Goal: Task Accomplishment & Management: Manage account settings

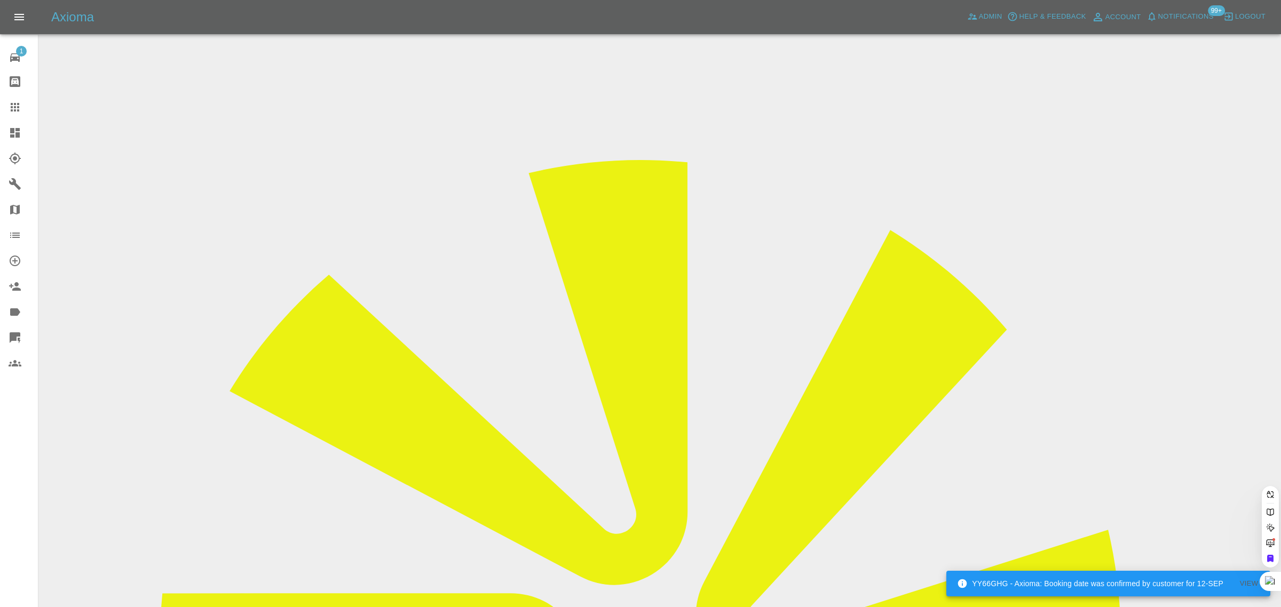
paste input "[PERSON_NAME][EMAIL_ADDRESS][PERSON_NAME][DOMAIN_NAME]"
type input "[PERSON_NAME][EMAIL_ADDRESS][PERSON_NAME][DOMAIN_NAME]"
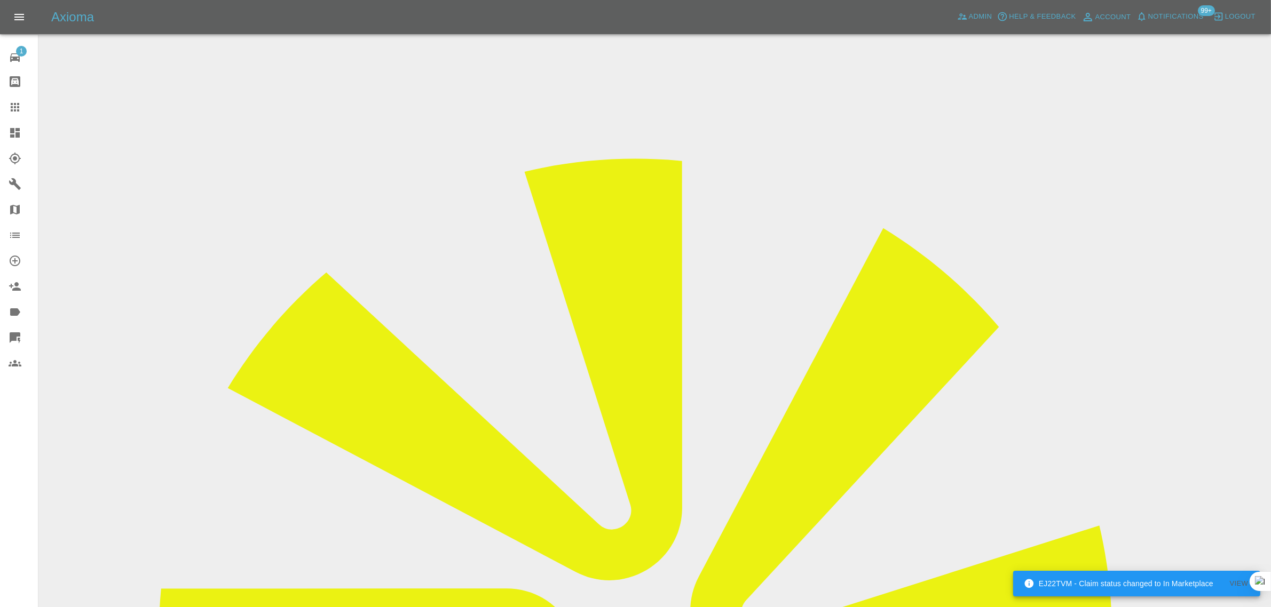
click at [16, 113] on icon at bounding box center [15, 107] width 13 height 13
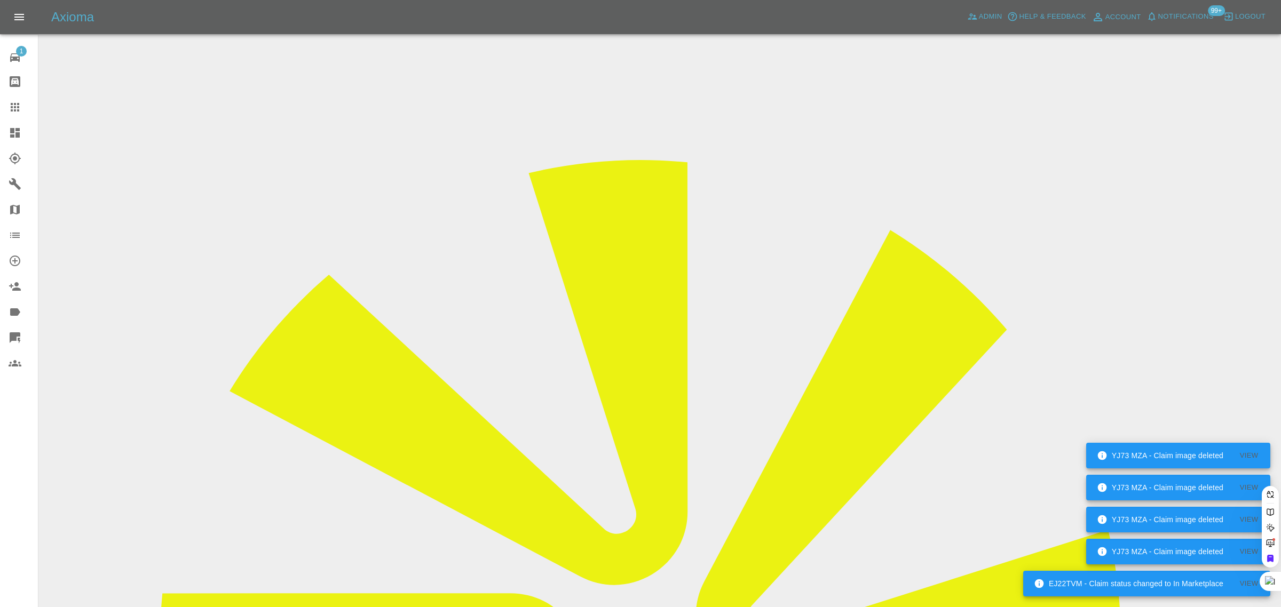
paste input "AX18 JHL"
type input "AX18 JHL"
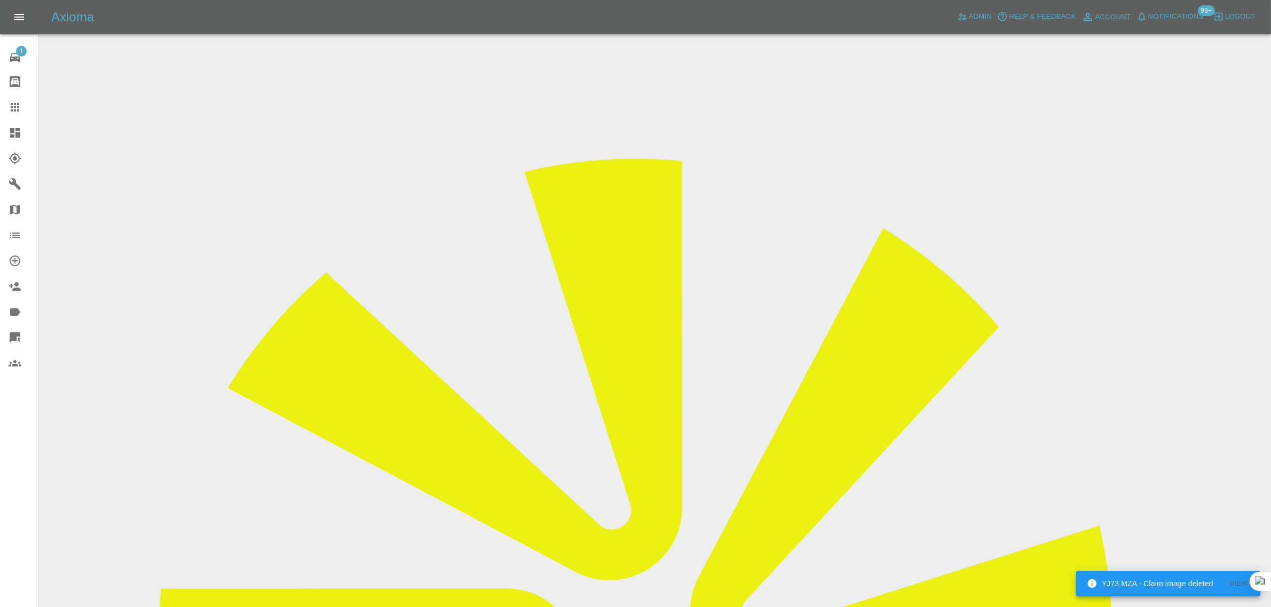
click at [32, 494] on div "1 Repair home Bodyshop home Claims Dashboard Explorer Garages Map Organization …" at bounding box center [19, 303] width 38 height 607
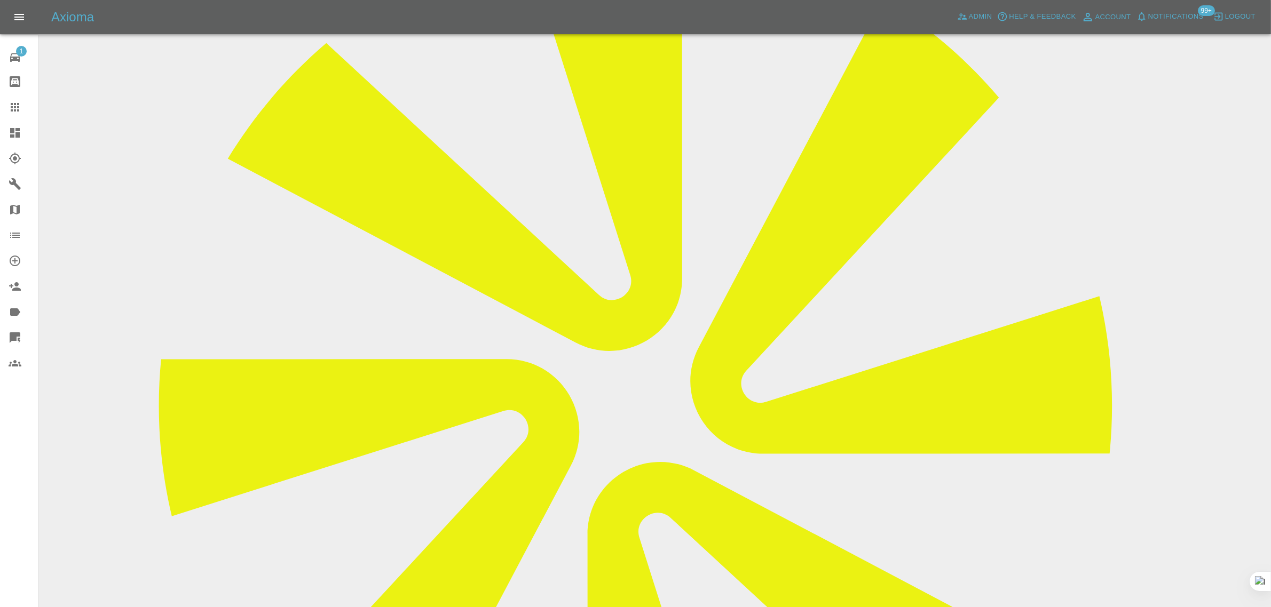
scroll to position [200, 0]
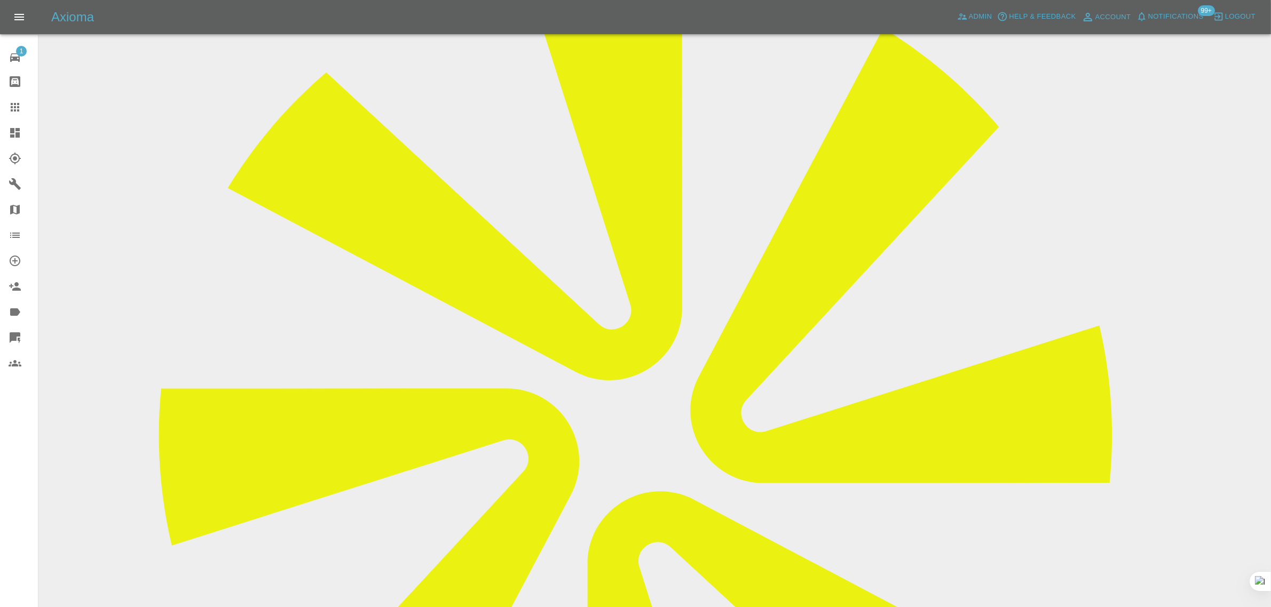
drag, startPoint x: 670, startPoint y: 159, endPoint x: 766, endPoint y: 153, distance: 96.8
copy td "kedegham@gmail.com"
click at [27, 107] on div at bounding box center [24, 107] width 30 height 13
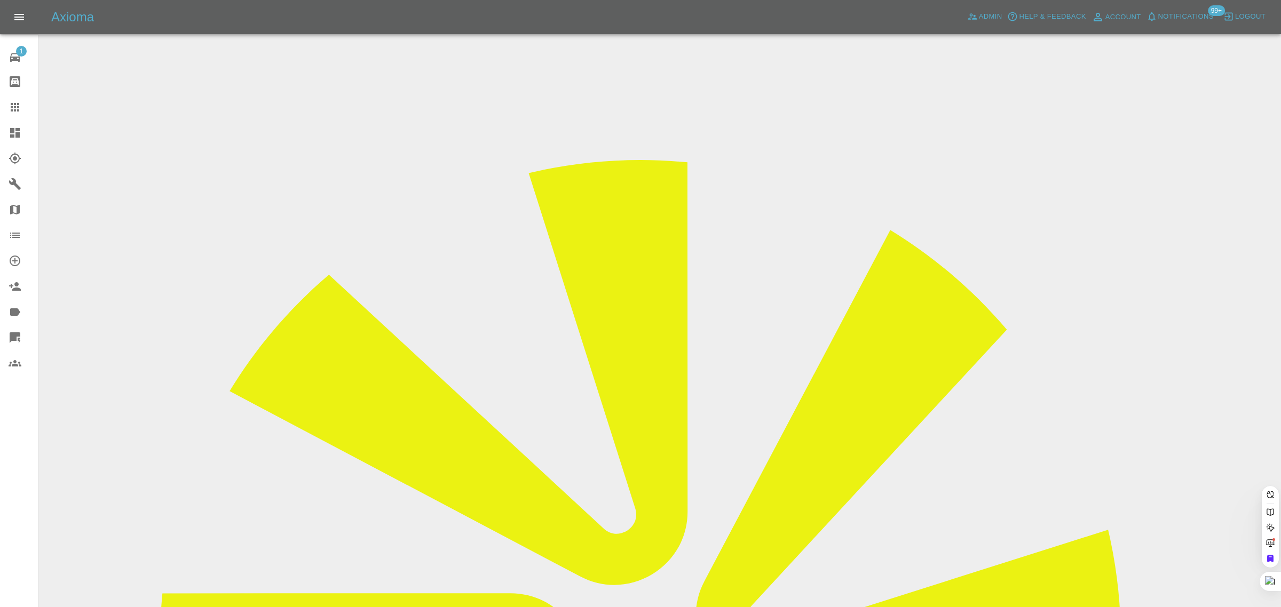
paste input "kalehaile@icloud.com"
type input "kalehaile@icloud.com"
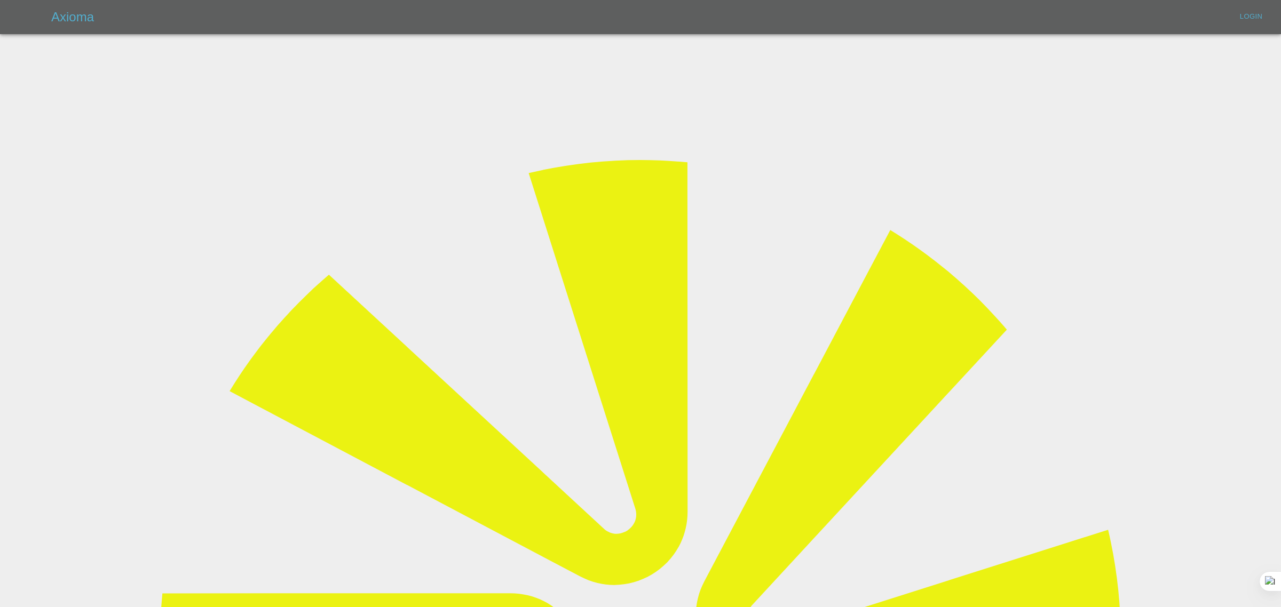
type input "bookkeeping@fifoaccounting.com"
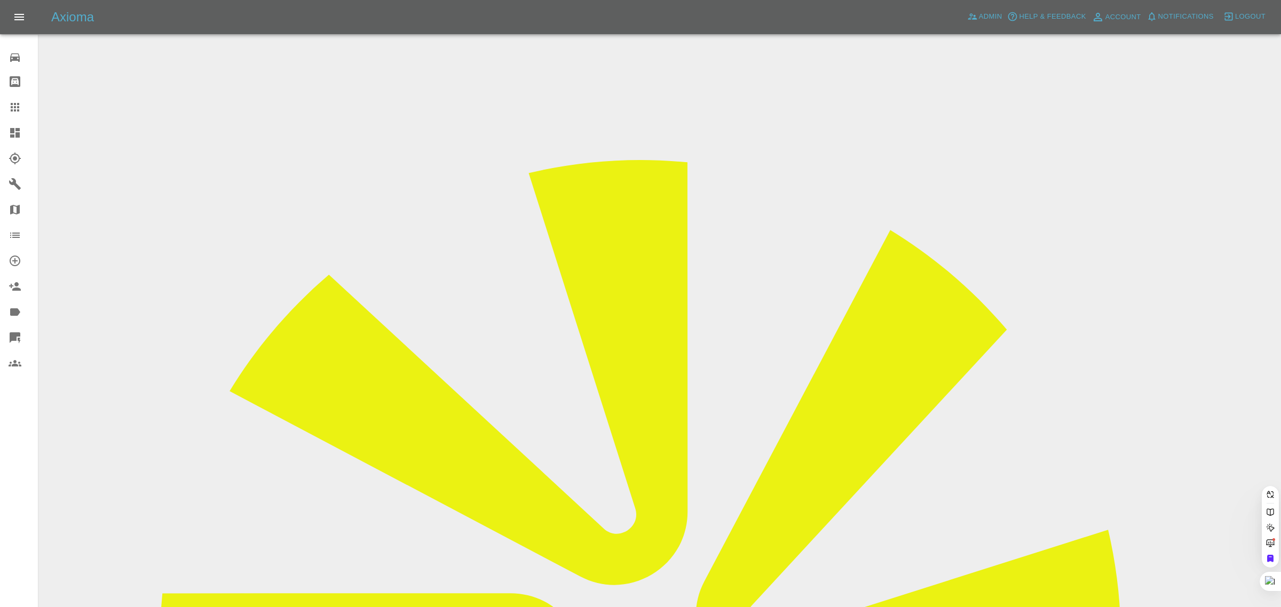
paste input "kalehaile@icloud.com"
type input "kalehaile@icloud.com"
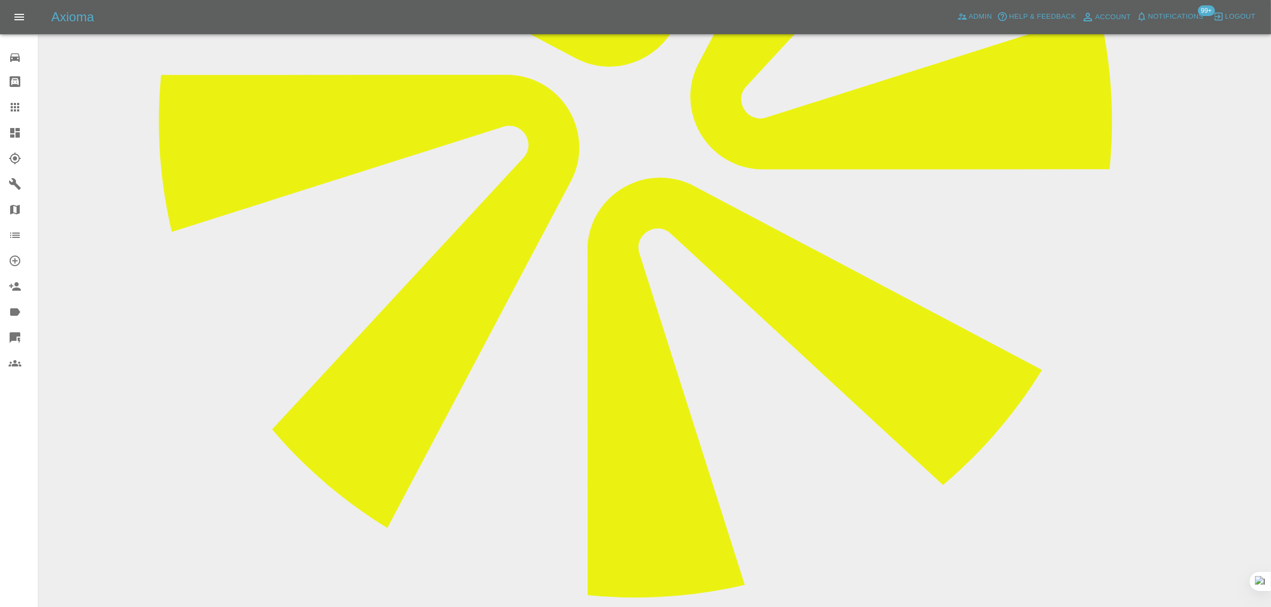
scroll to position [534, 0]
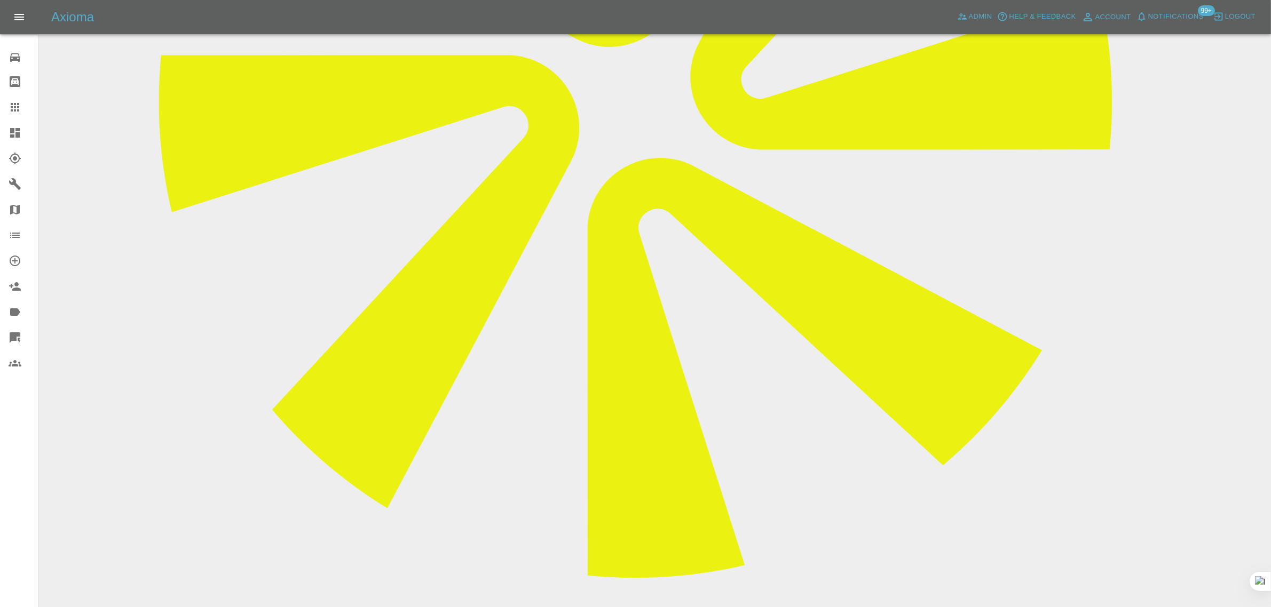
paste textarea "Sorry, I have just noticed the request of electricity. Unfortunately I do not h…"
type textarea "Sorry, I have just noticed the request of electricity. Unfortunately I do not h…"
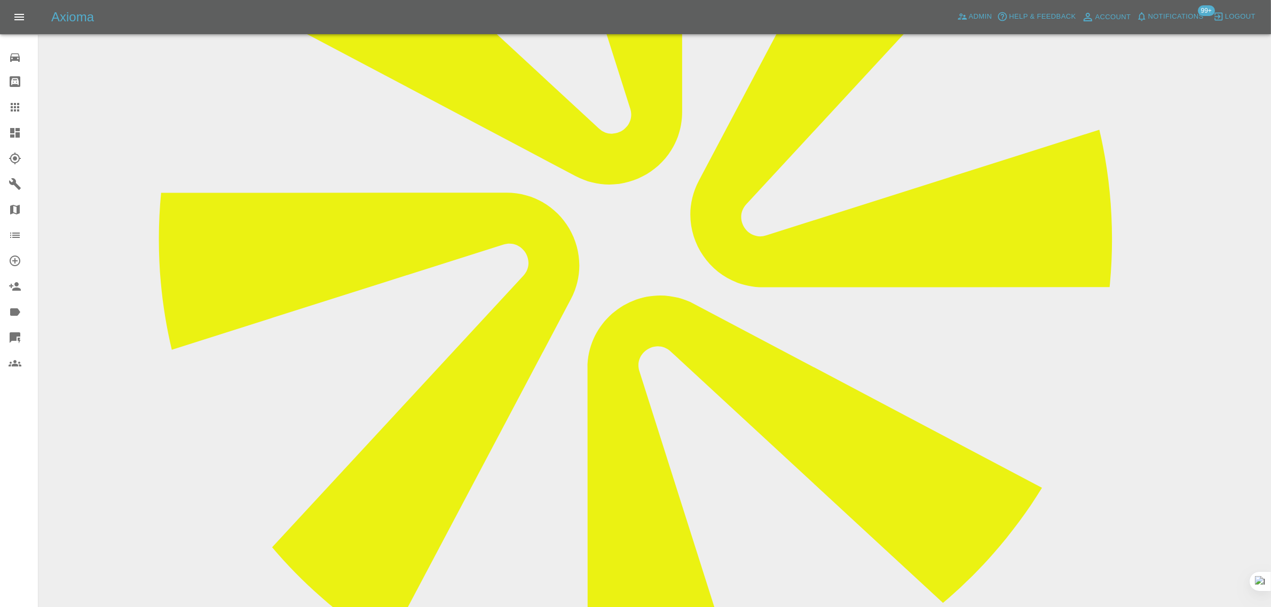
scroll to position [267, 0]
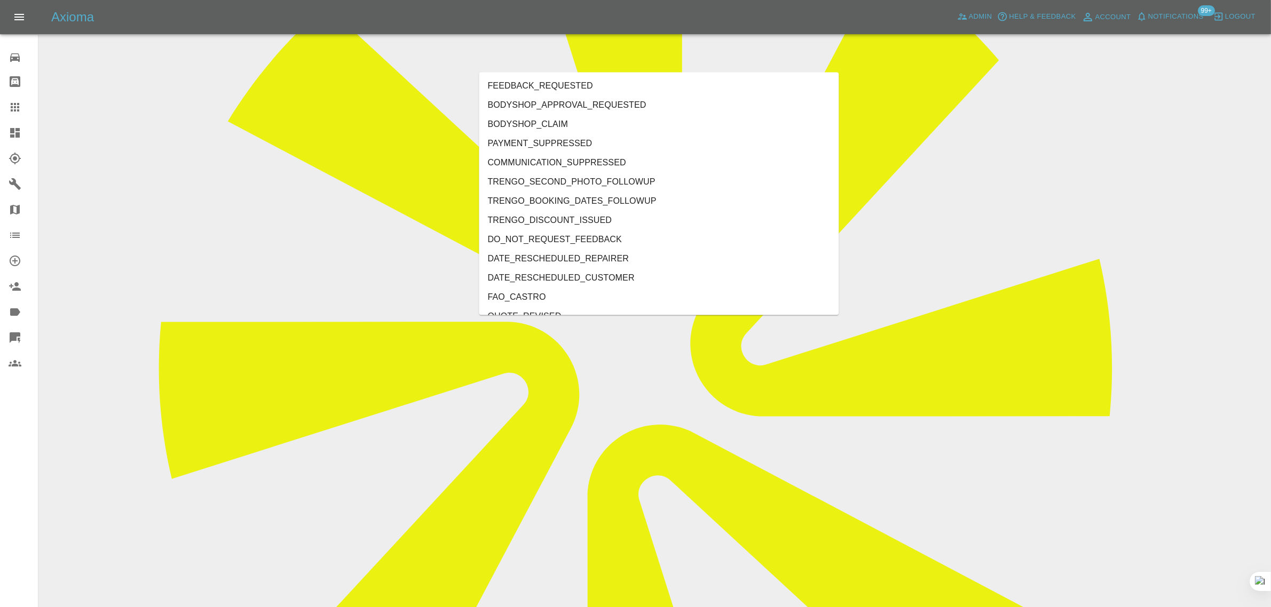
type input "sp"
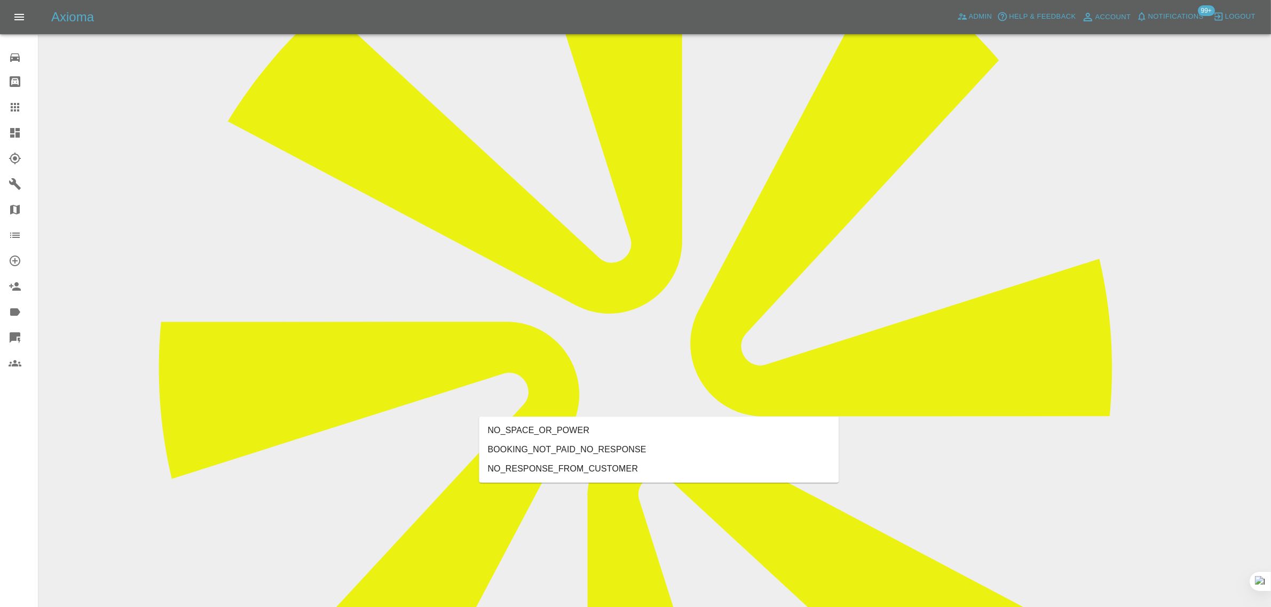
click at [519, 433] on li "NO_SPACE_OR_POWER" at bounding box center [659, 430] width 360 height 19
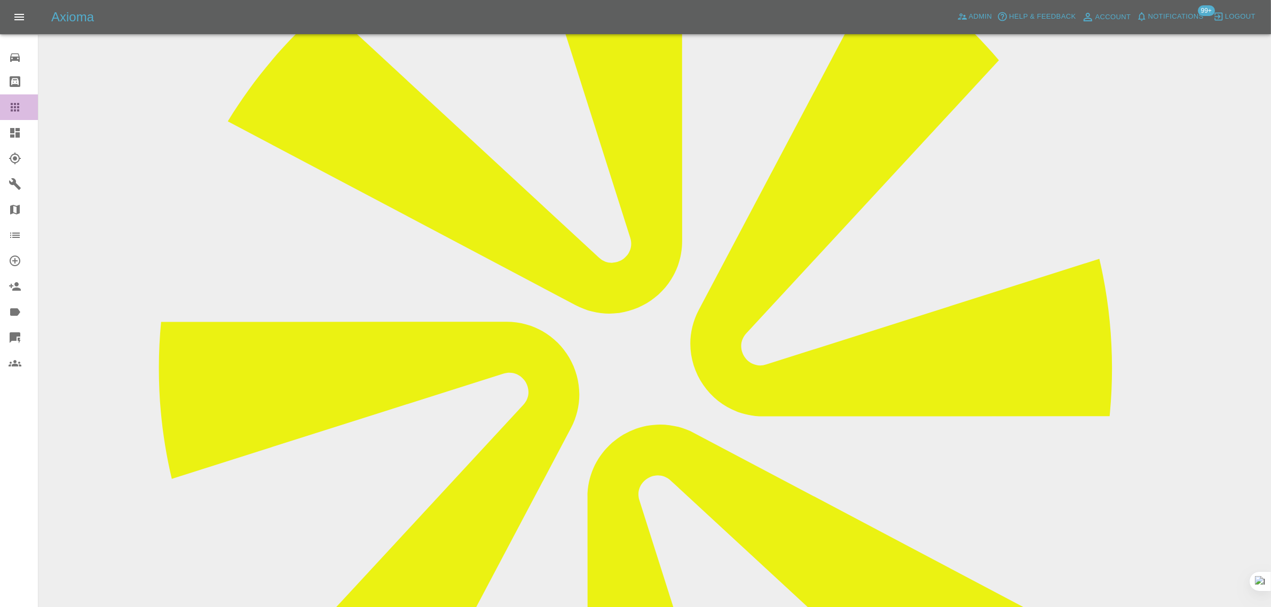
click at [21, 108] on div at bounding box center [24, 107] width 30 height 13
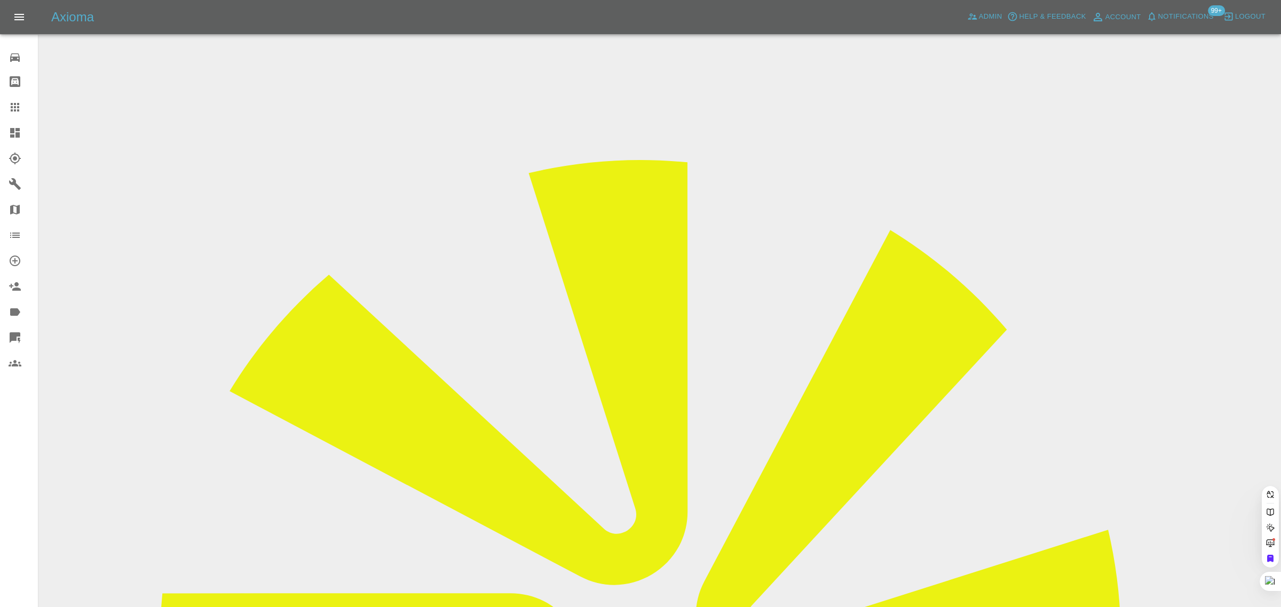
paste input "info@immersiontheatre.co.uk"
type input "info@immersiontheatre.co.uk"
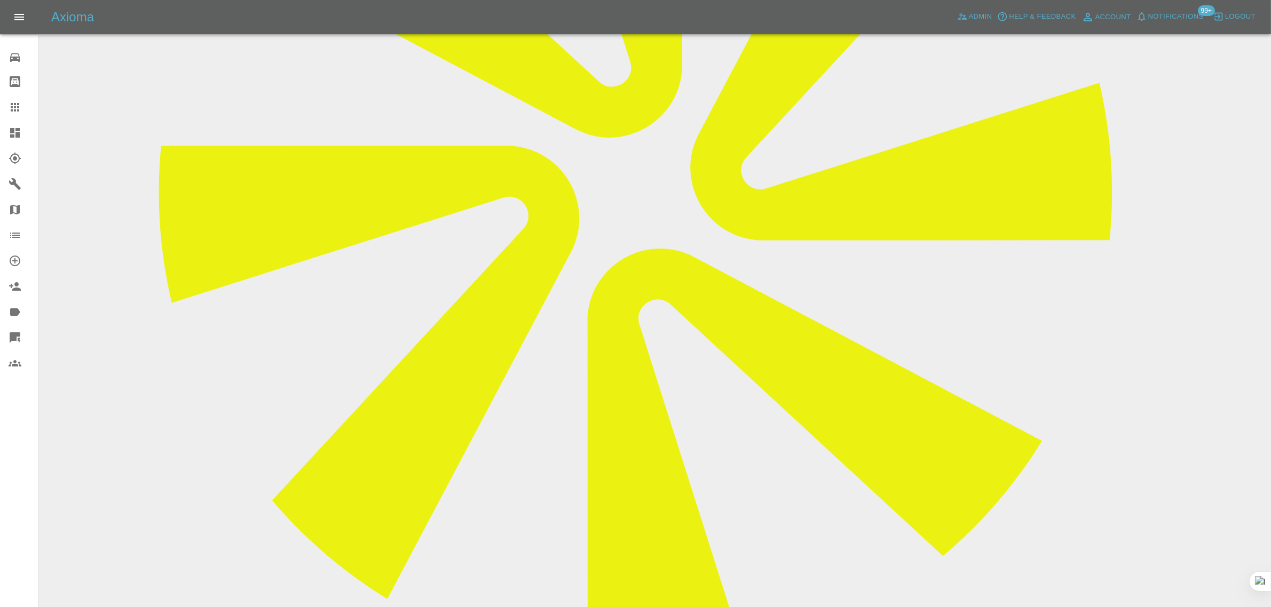
scroll to position [467, 0]
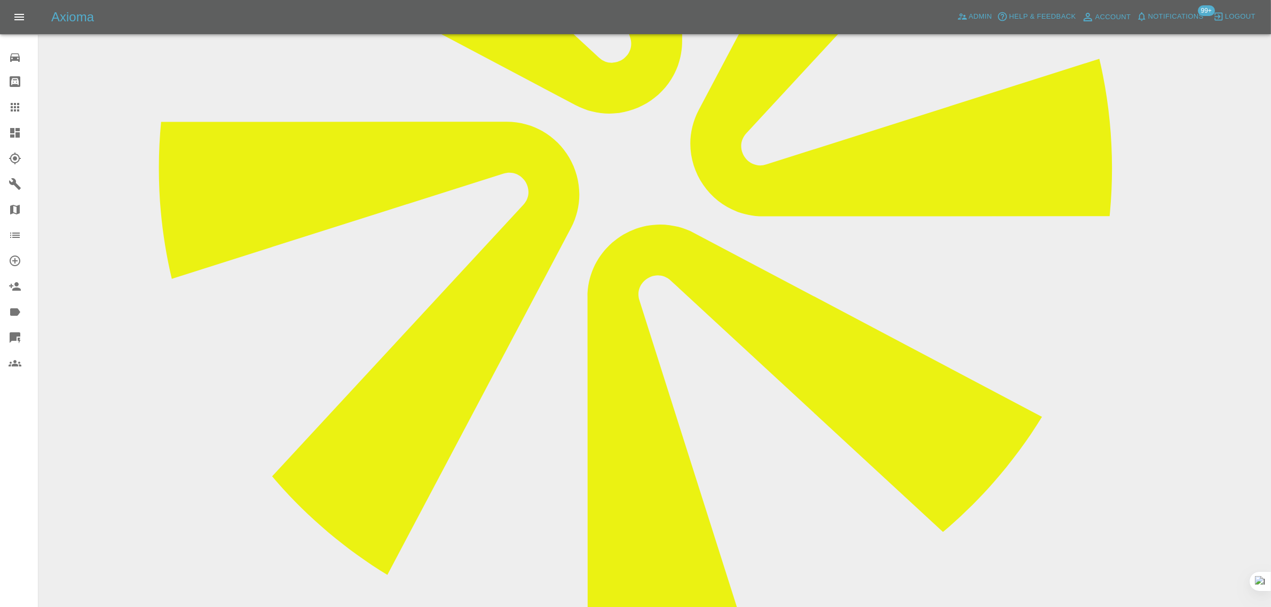
paste textarea "Thank you for your email. We have now organsed the vehicle to be fix so will no…"
type textarea "Thank you for your email. We have now organsed the vehicle to be fix so will no…"
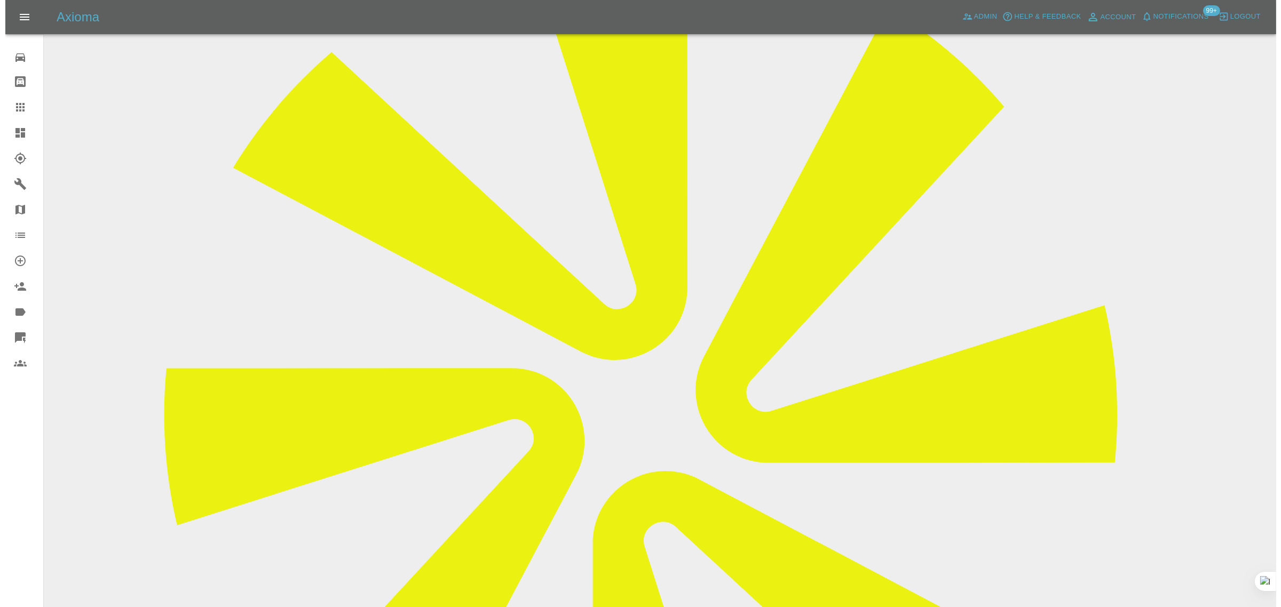
scroll to position [0, 0]
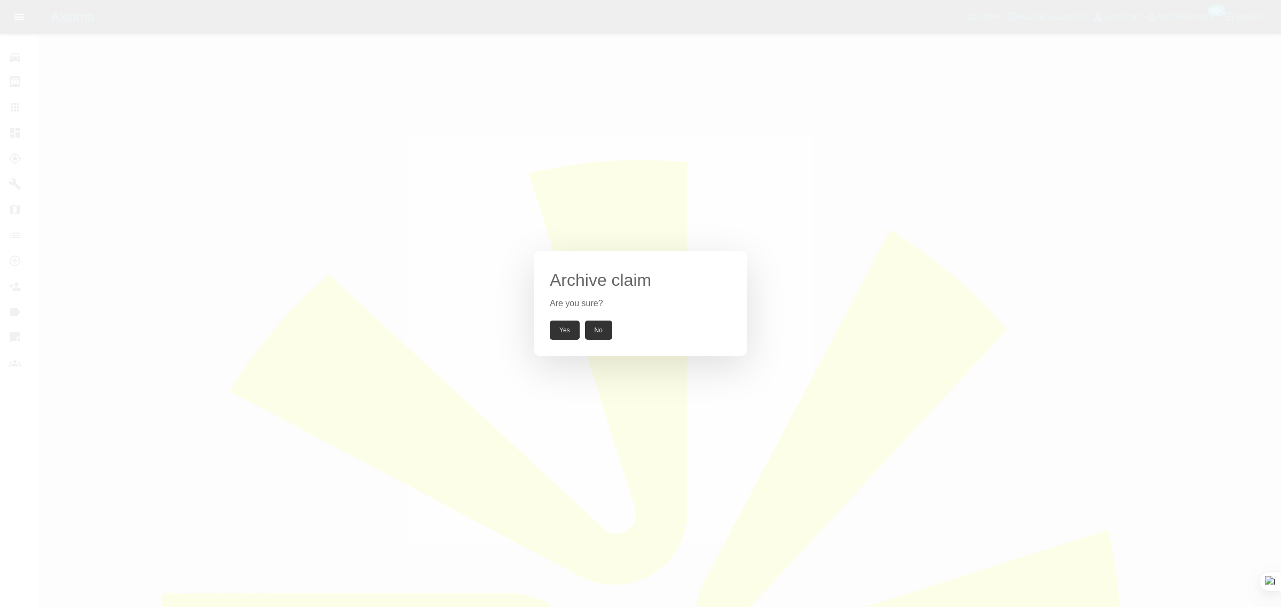
click at [562, 331] on button "Yes" at bounding box center [565, 330] width 30 height 19
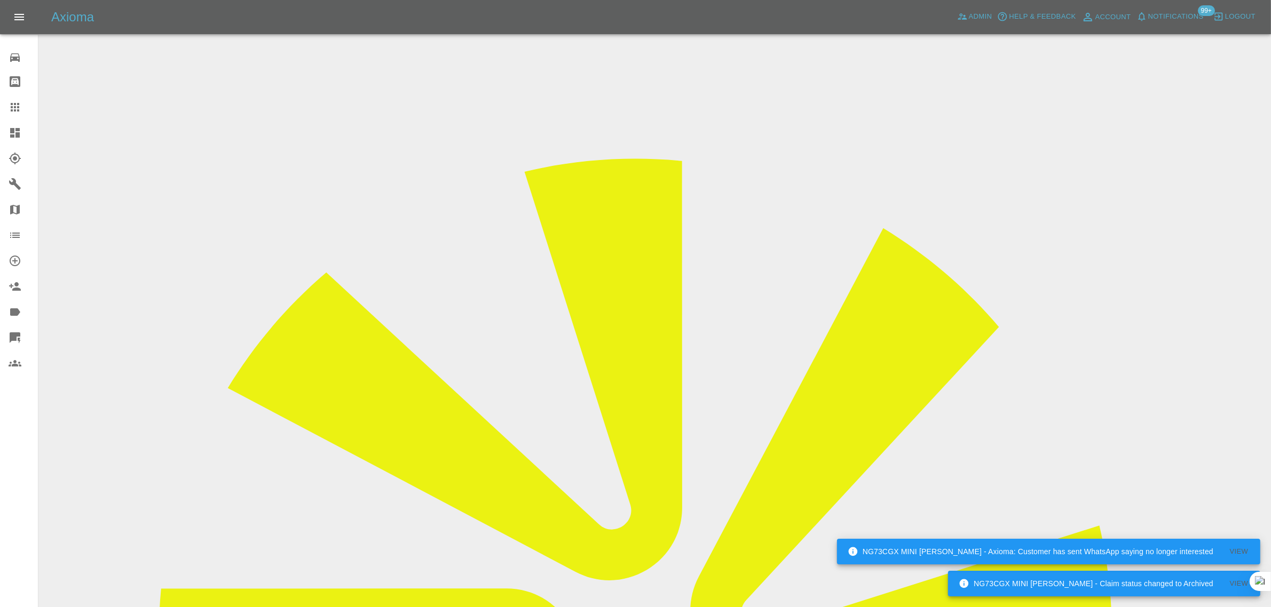
click at [20, 105] on icon at bounding box center [15, 107] width 13 height 13
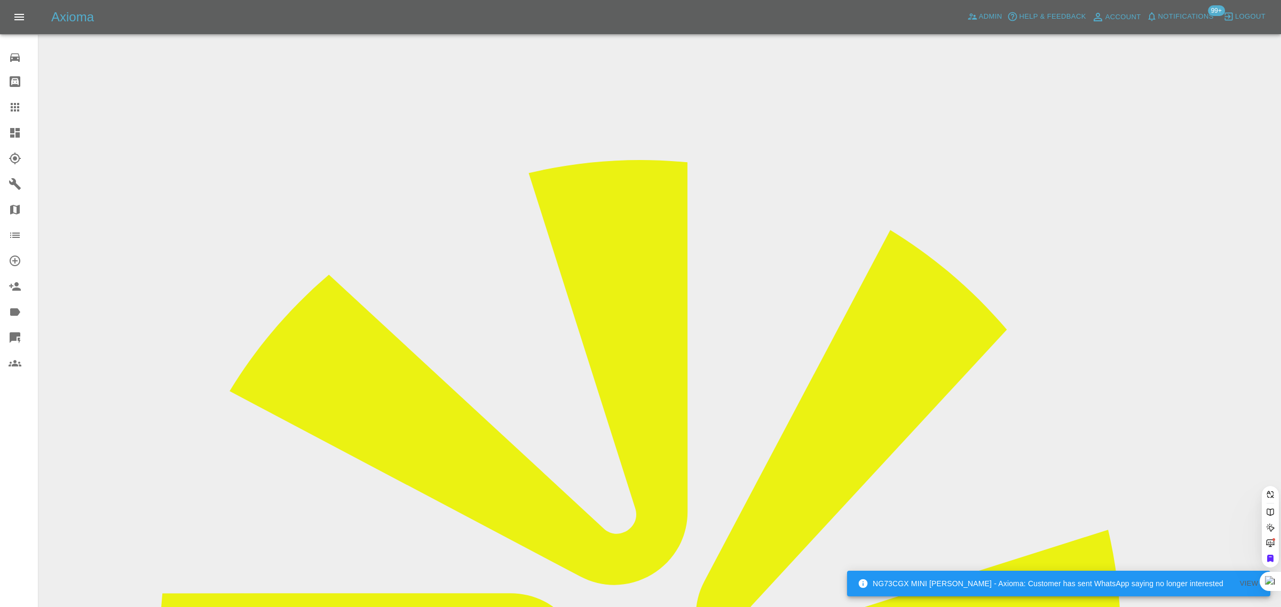
paste input "angel_cakes_26@hotmail.com"
type input "angel_cakes_26@hotmail.co"
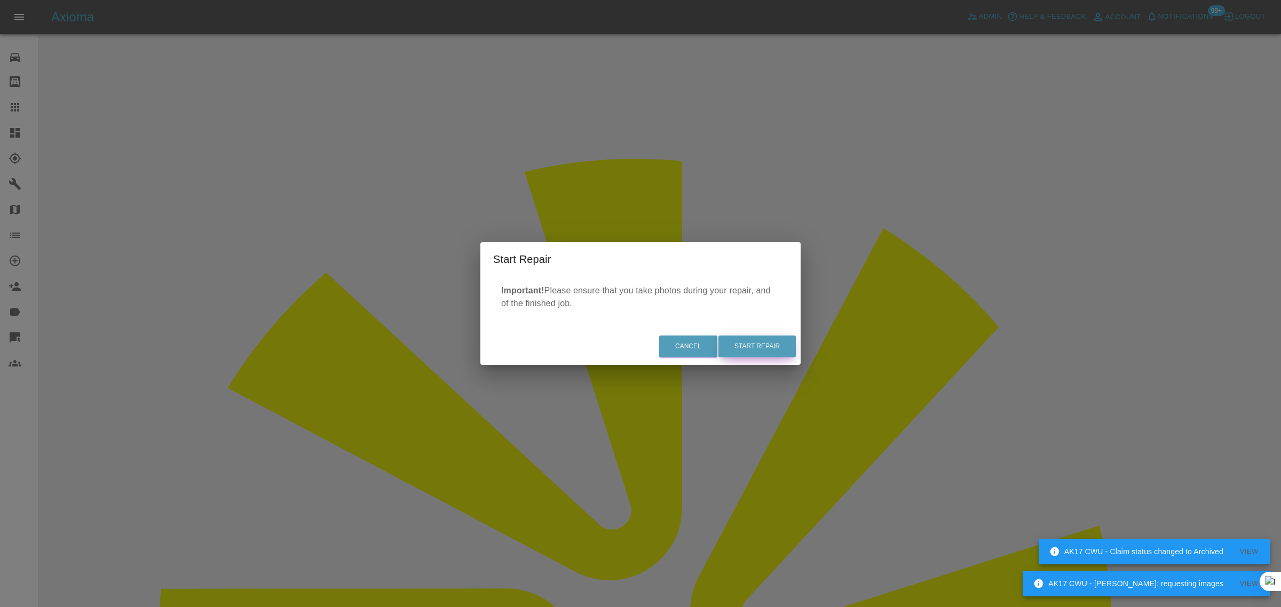
click at [781, 350] on button "Start Repair" at bounding box center [756, 347] width 77 height 22
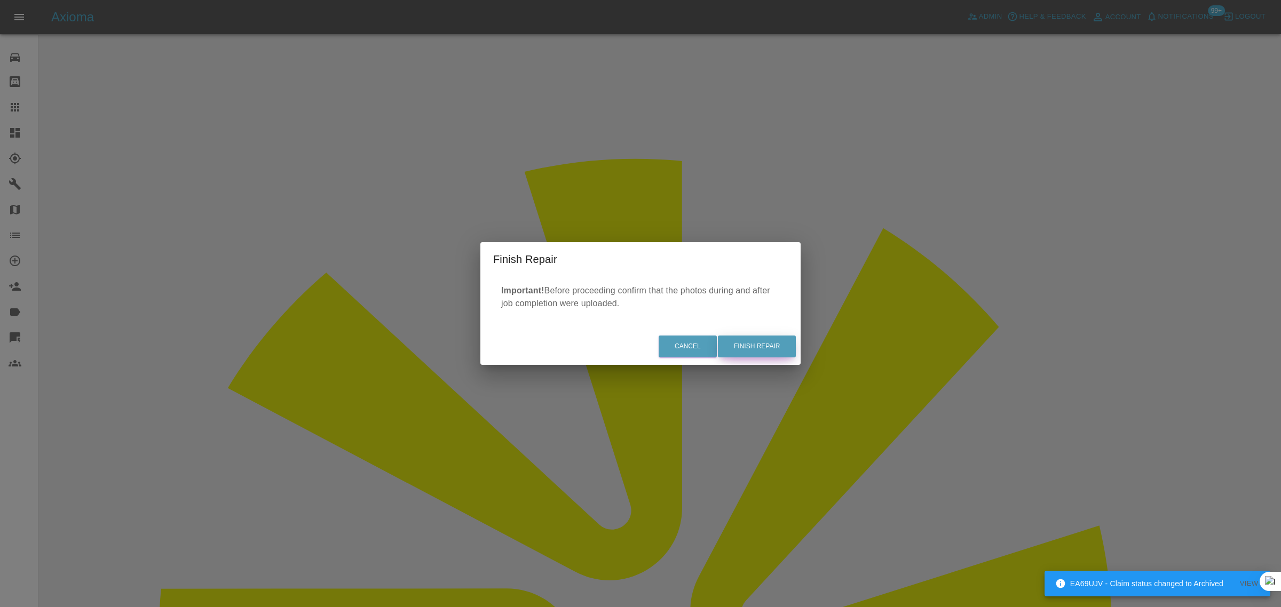
click at [731, 352] on button "Finish Repair" at bounding box center [757, 347] width 78 height 22
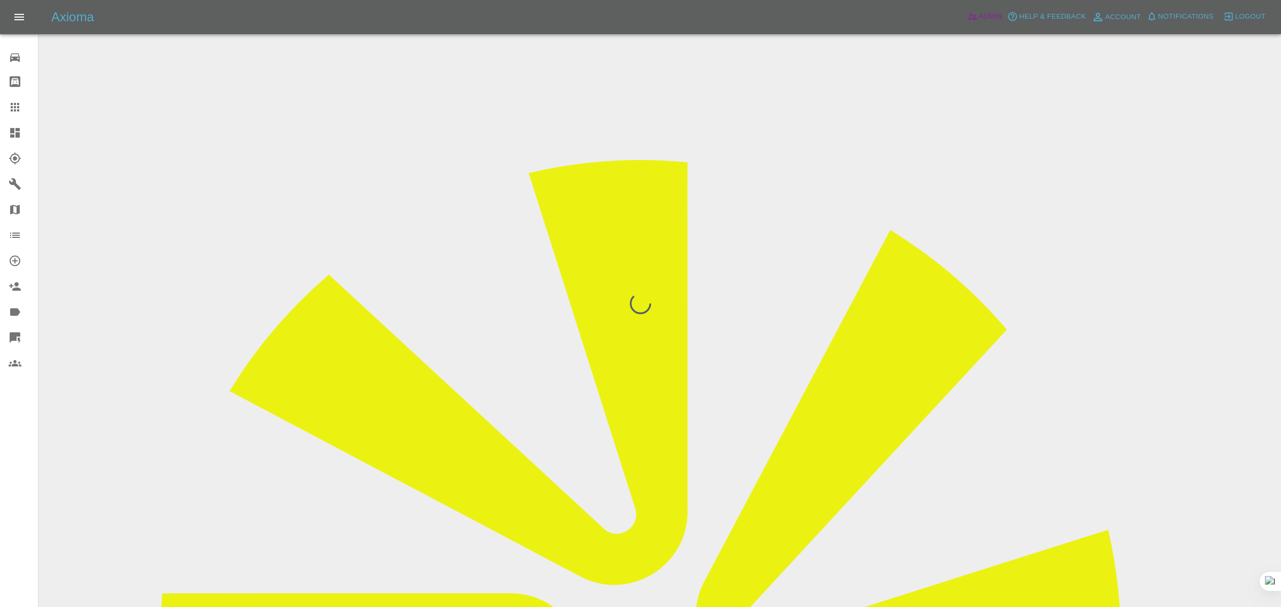
click at [991, 11] on span "Admin" at bounding box center [990, 17] width 23 height 12
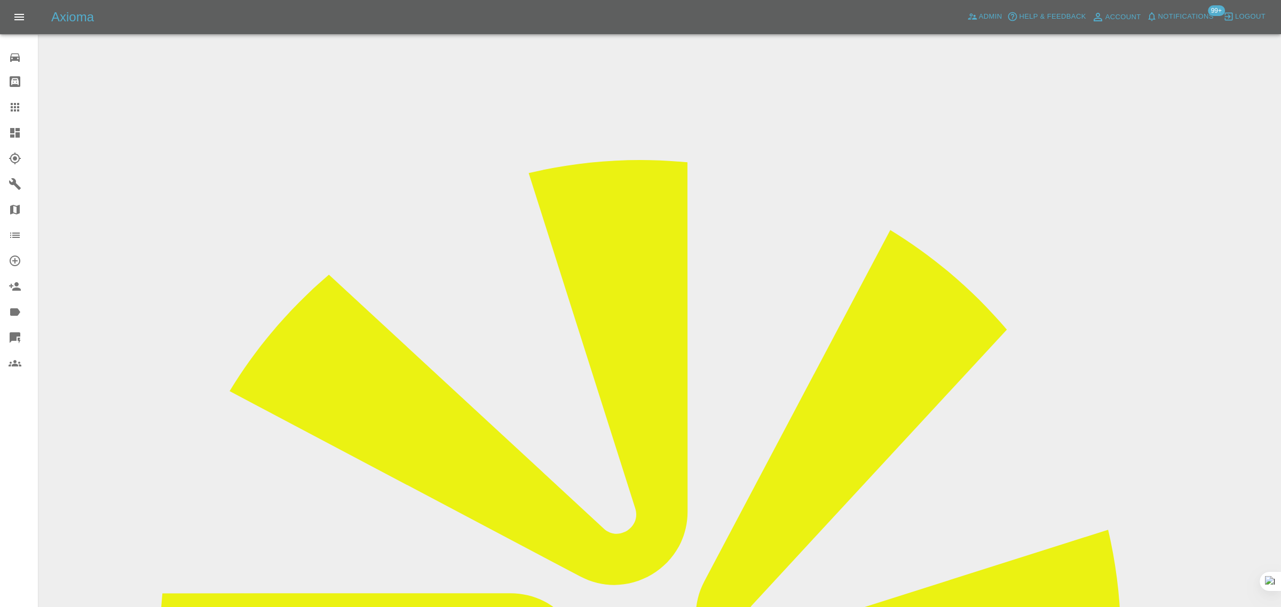
paste input "6875fcccb7ccd0db6827ca82"
type input "6875fcccb7ccd0db6827ca82"
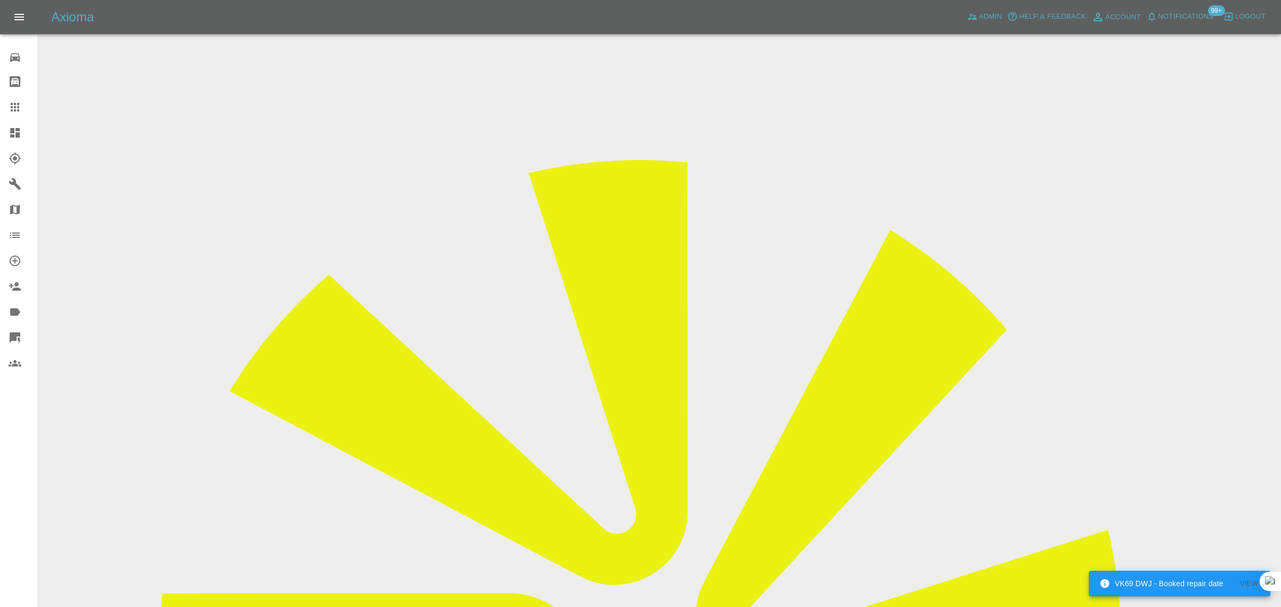
scroll to position [0, 0]
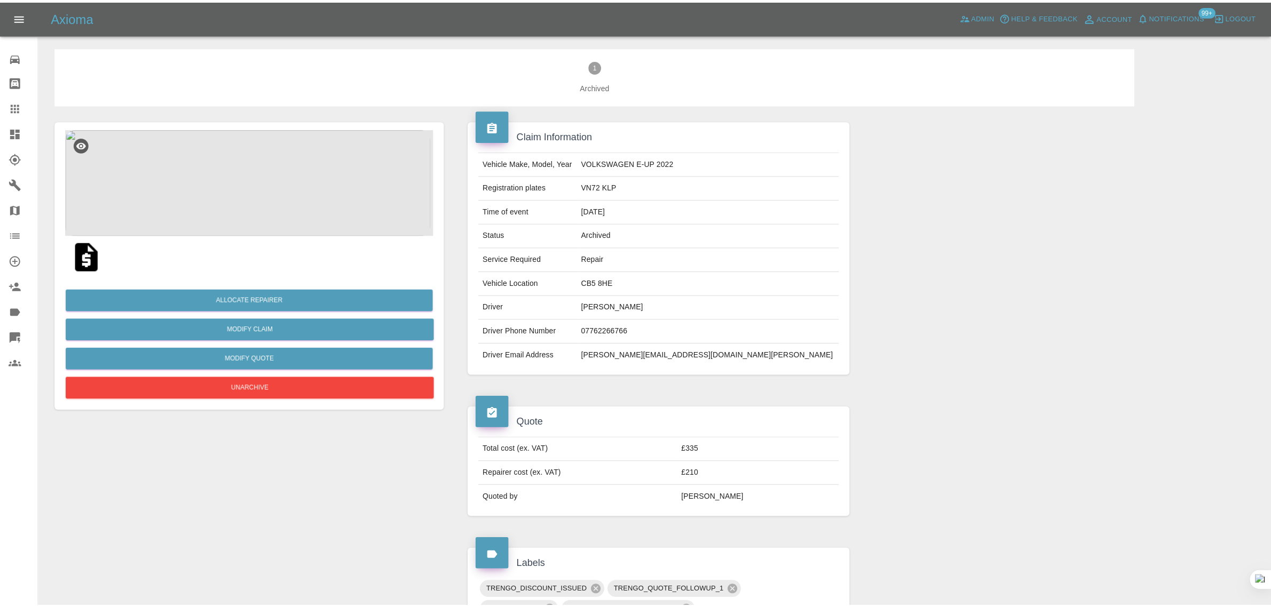
scroll to position [383, 0]
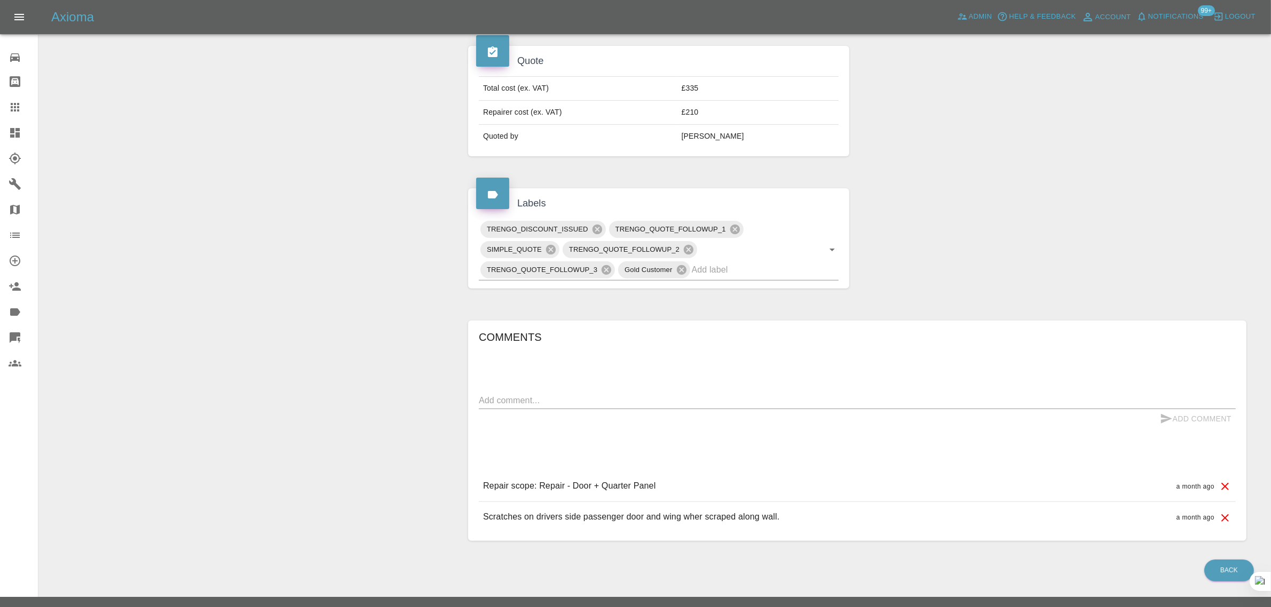
click at [637, 394] on textarea at bounding box center [857, 400] width 757 height 12
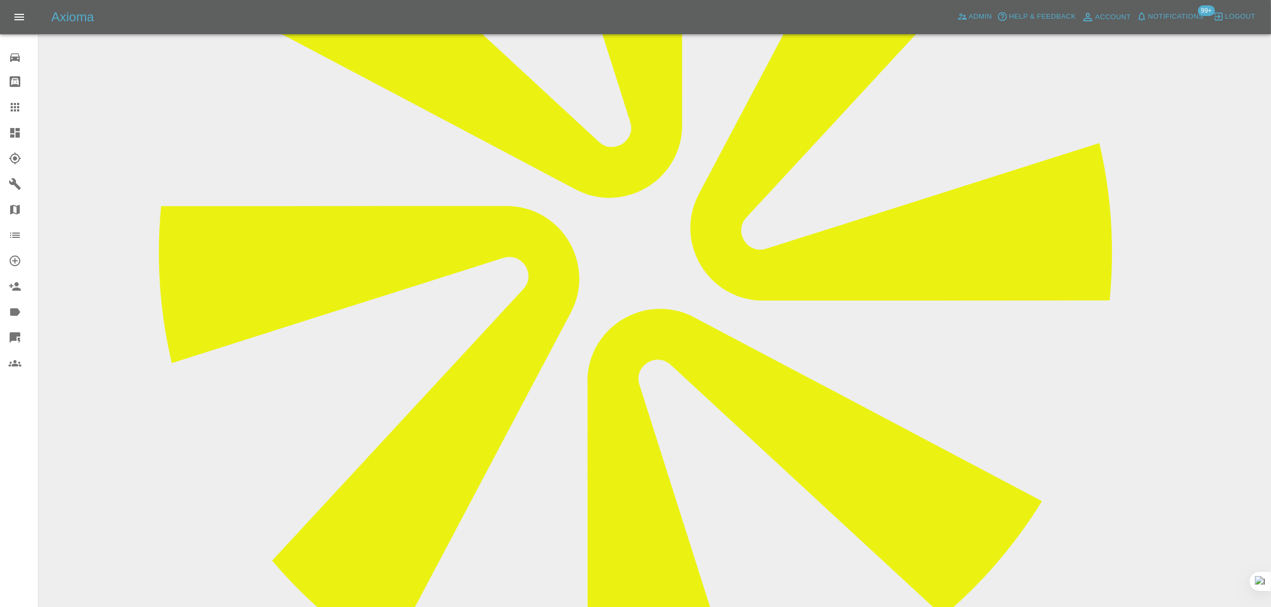
paste textarea "Hi, I would like to go ahead with the quote that has expired. How do I proceed?…"
type textarea "Hi, I would like to go ahead with the quote that has expired. How do I proceed?…"
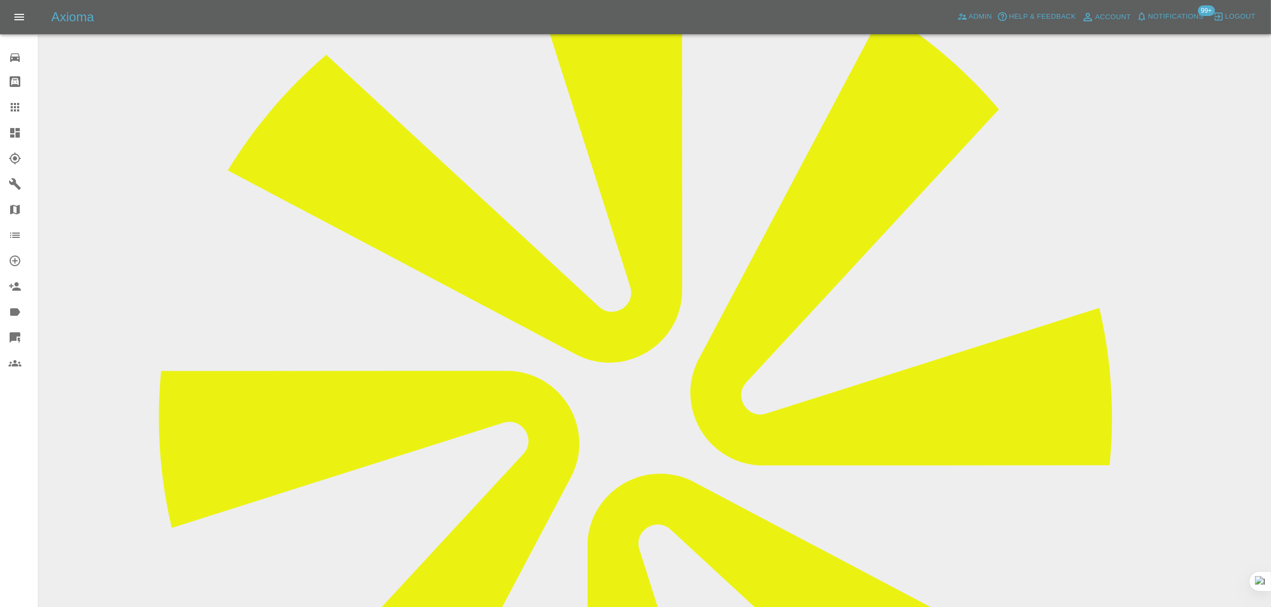
scroll to position [0, 0]
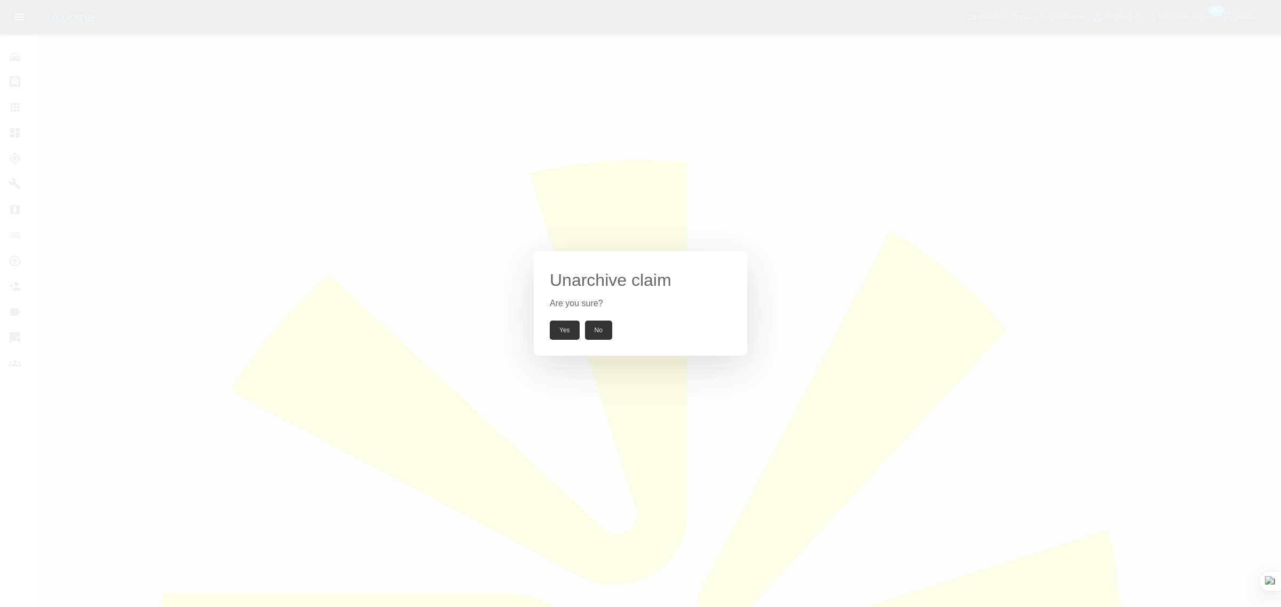
click at [573, 331] on button "Yes" at bounding box center [565, 330] width 30 height 19
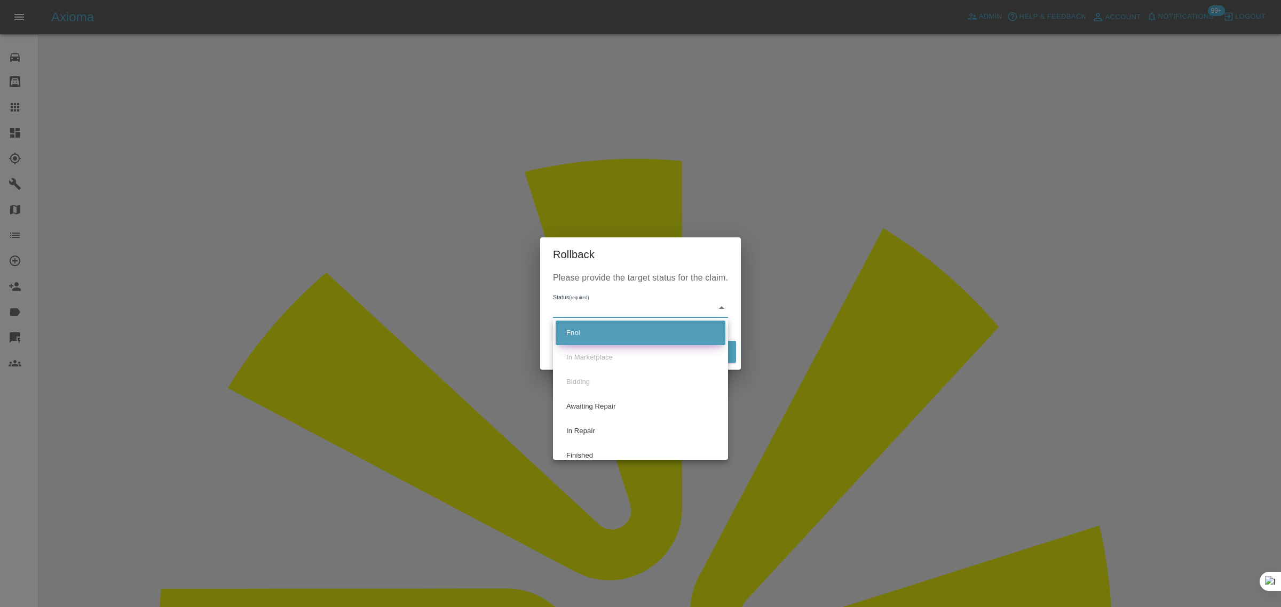
click at [572, 333] on li "Fnol" at bounding box center [641, 333] width 170 height 25
type input "fnol"
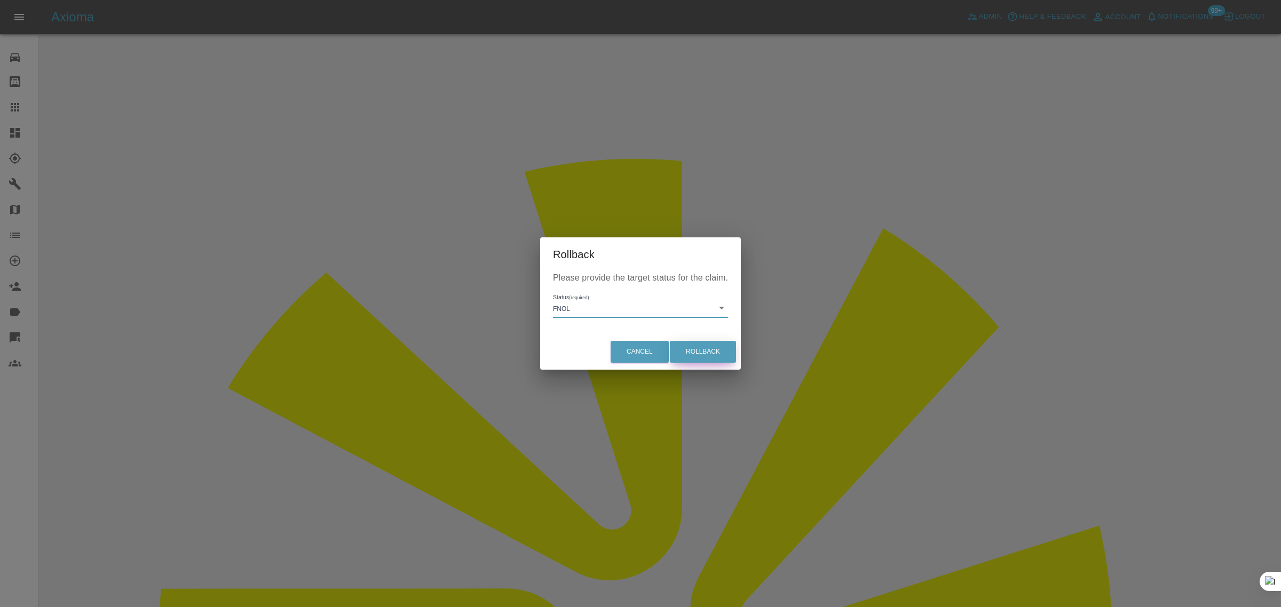
click at [701, 347] on button "Rollback" at bounding box center [703, 352] width 66 height 22
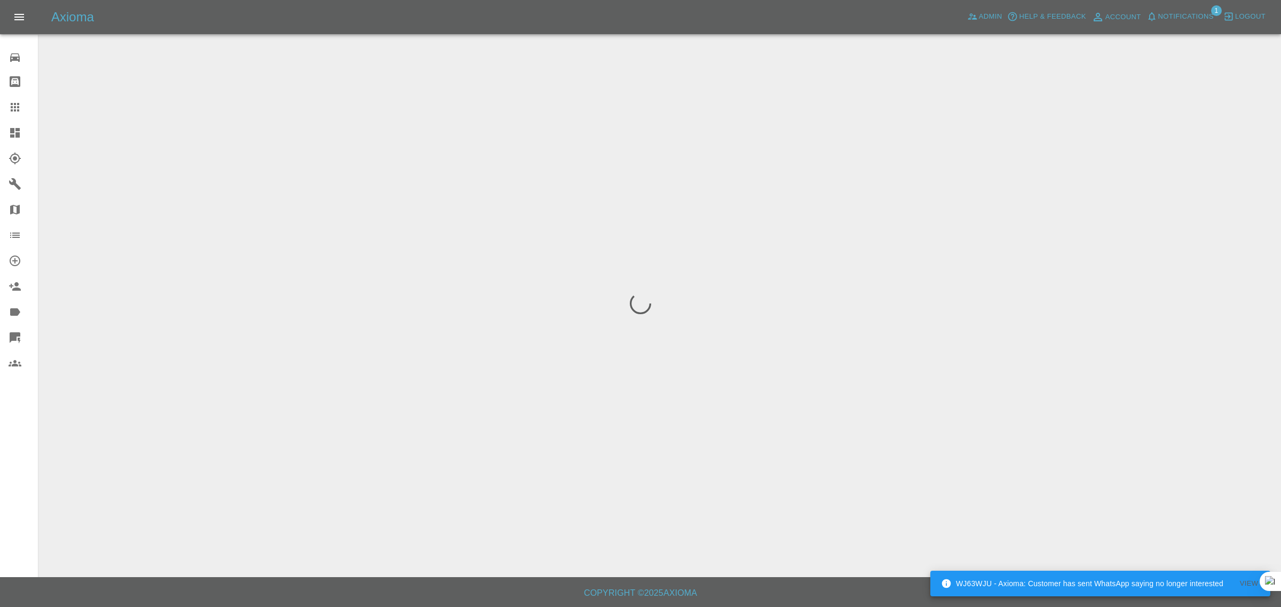
click at [0, 456] on div "Repair home Bodyshop home Claims Dashboard Explorer Garages Map Organization Cr…" at bounding box center [19, 303] width 38 height 607
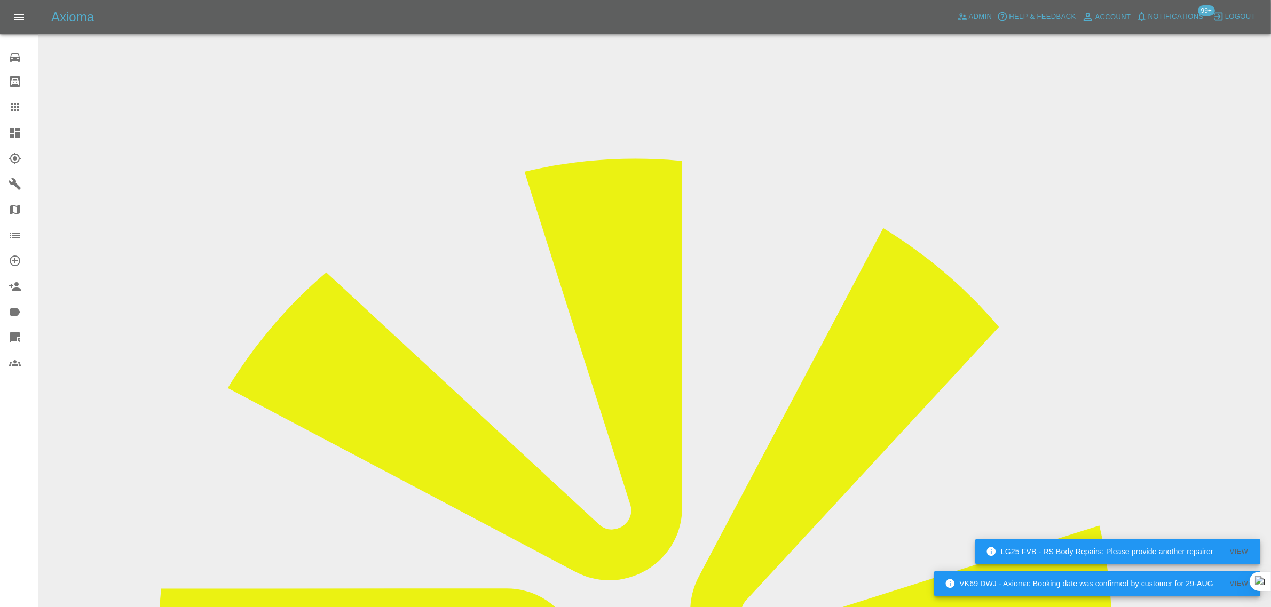
click at [21, 99] on link "Claims" at bounding box center [19, 107] width 38 height 26
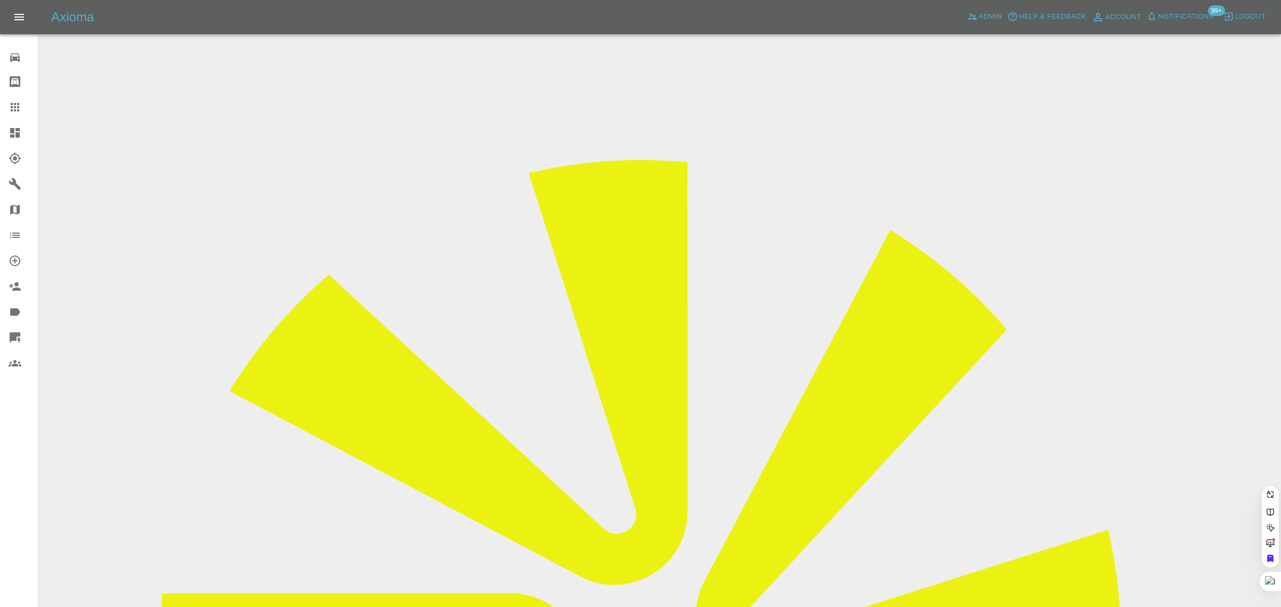
drag, startPoint x: 483, startPoint y: 359, endPoint x: 502, endPoint y: 359, distance: 18.7
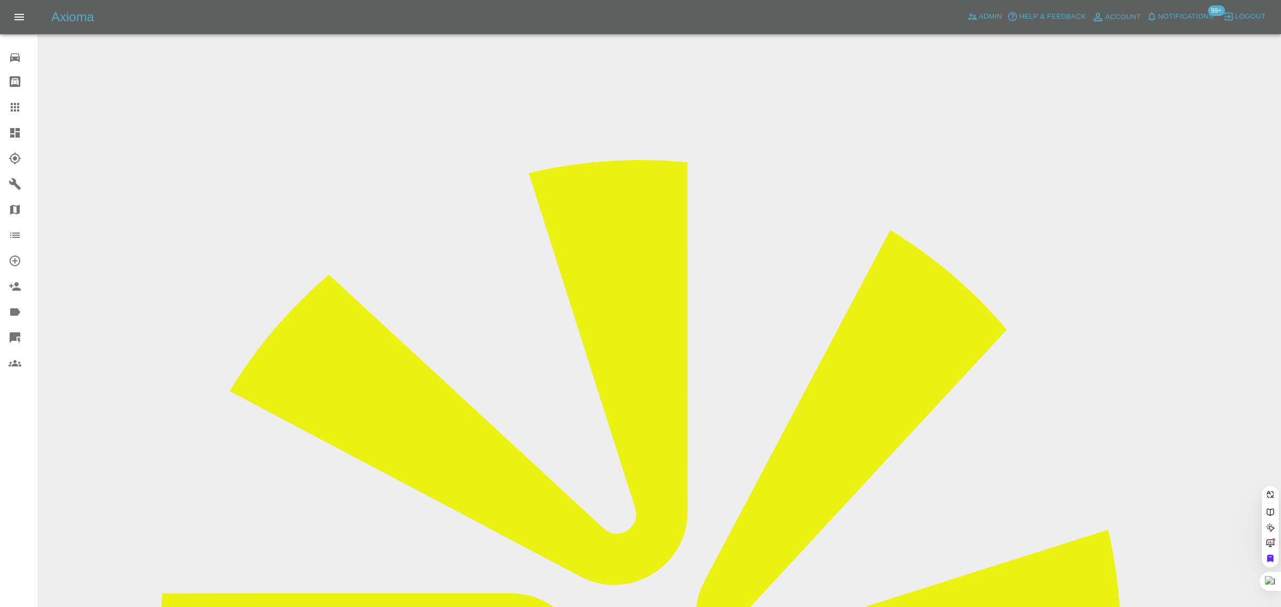
paste input "[EMAIL_ADDRESS][DOMAIN_NAME]"
type input "[EMAIL_ADDRESS][DOMAIN_NAME]"
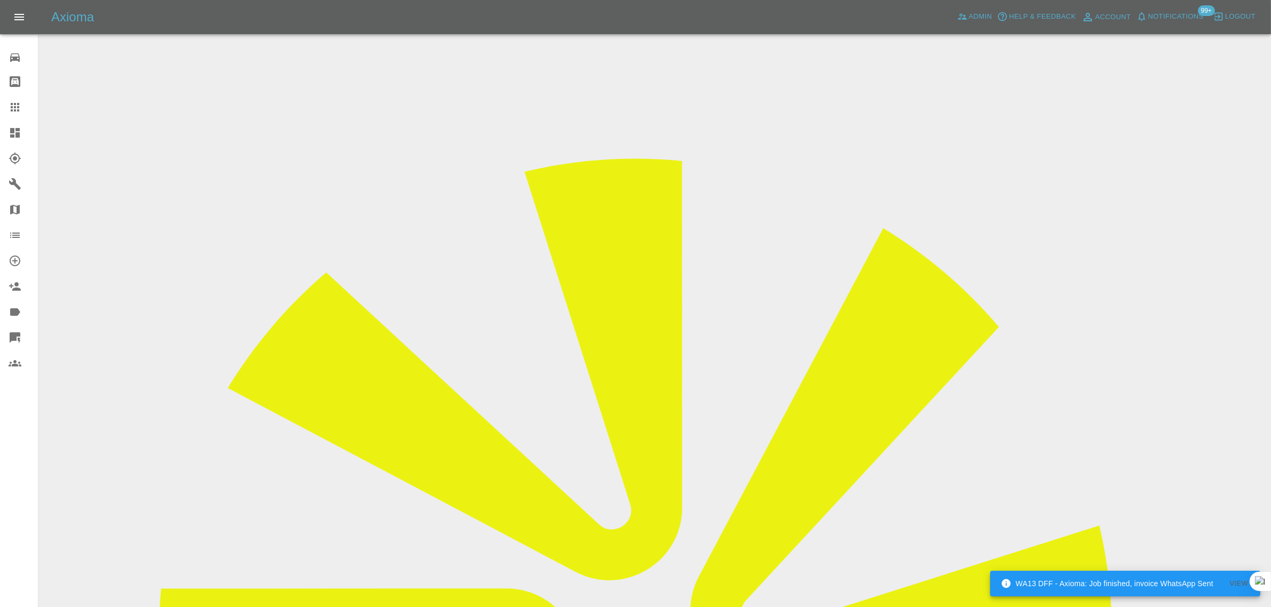
click at [0, 0] on input "Choose images" at bounding box center [0, 0] width 0 height 0
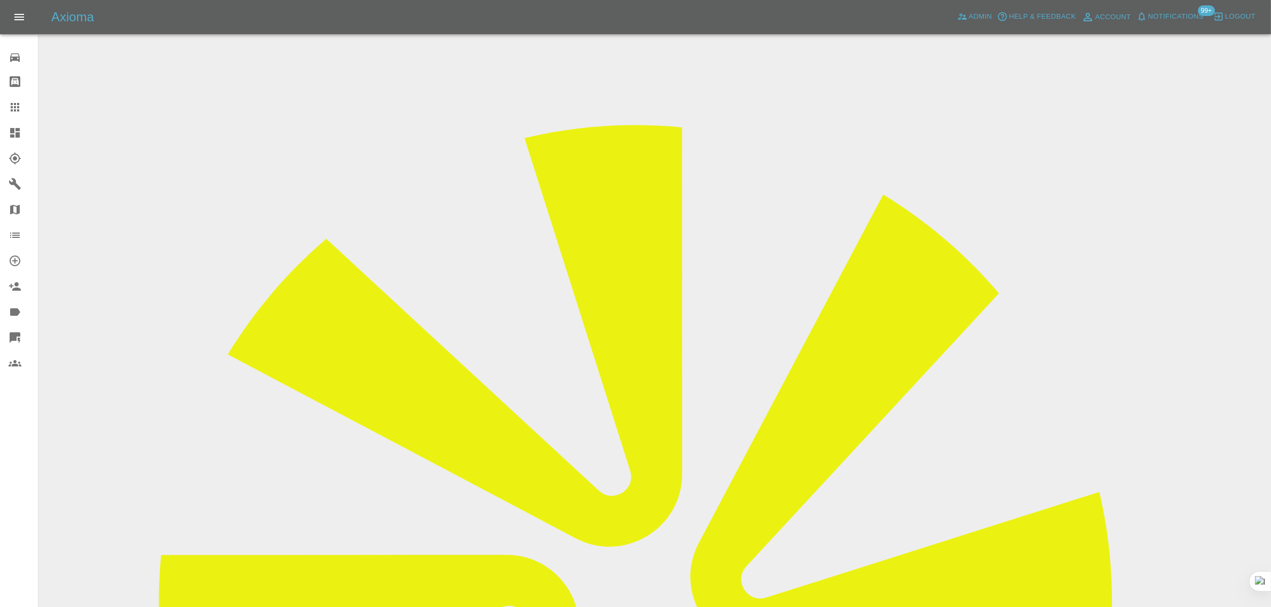
scroll to position [52, 0]
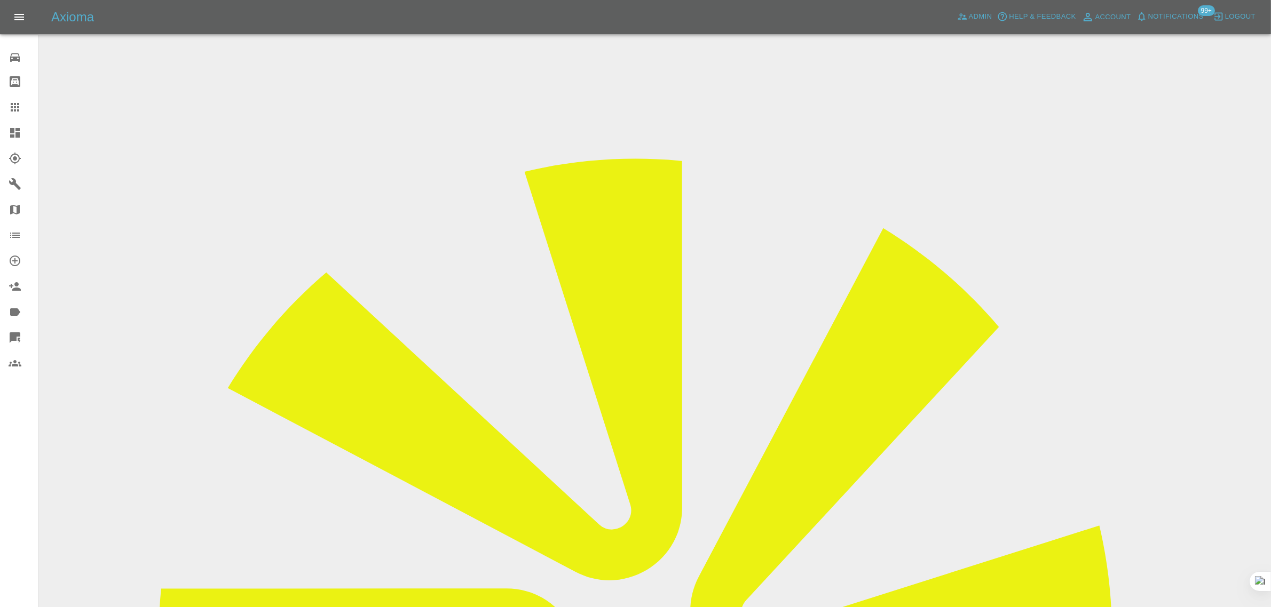
copy td "[EMAIL_ADDRESS][DOMAIN_NAME]"
click at [13, 108] on icon at bounding box center [15, 107] width 13 height 13
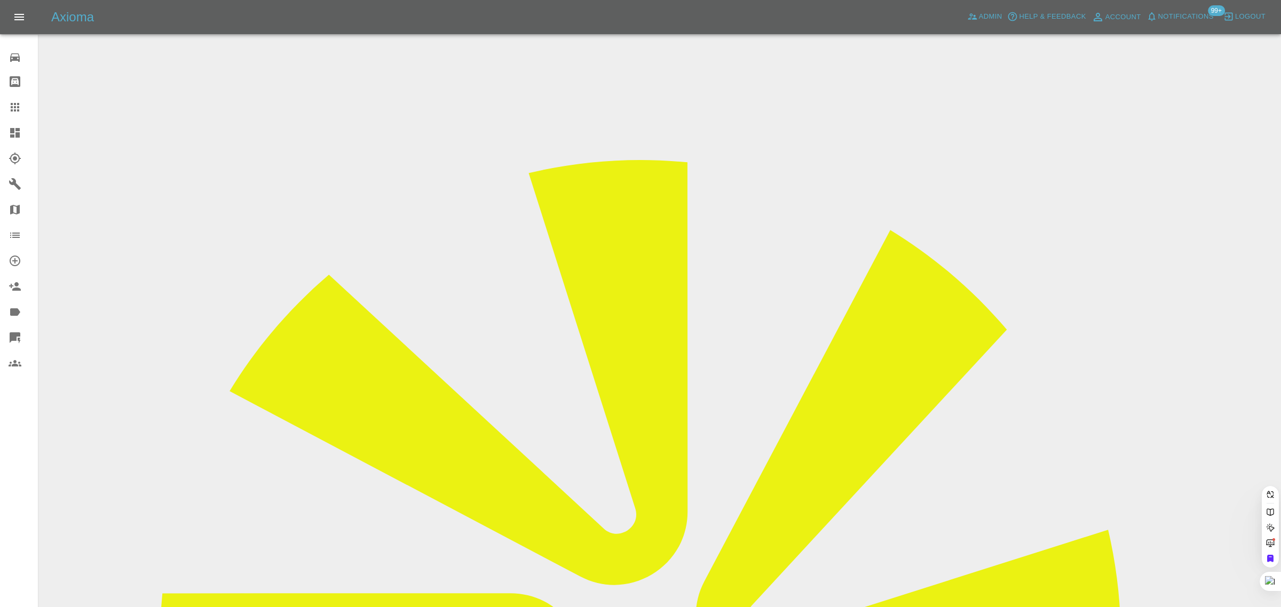
paste input "[EMAIL_ADDRESS][DOMAIN_NAME]"
type input "[EMAIL_ADDRESS][DOMAIN_NAME]"
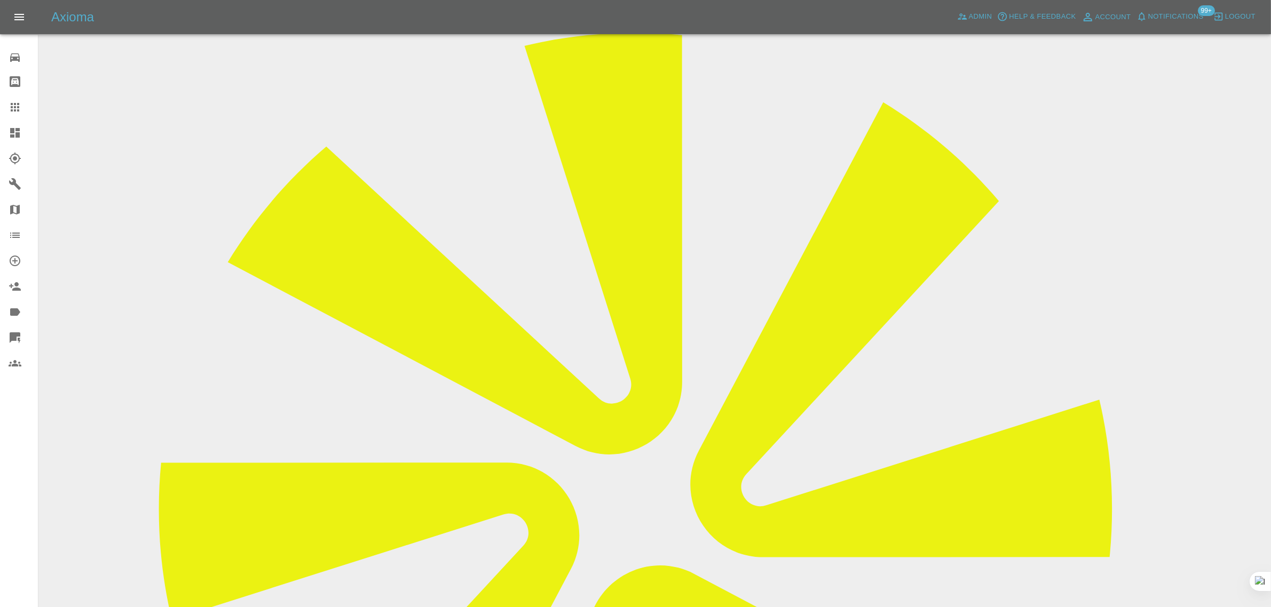
scroll to position [121, 0]
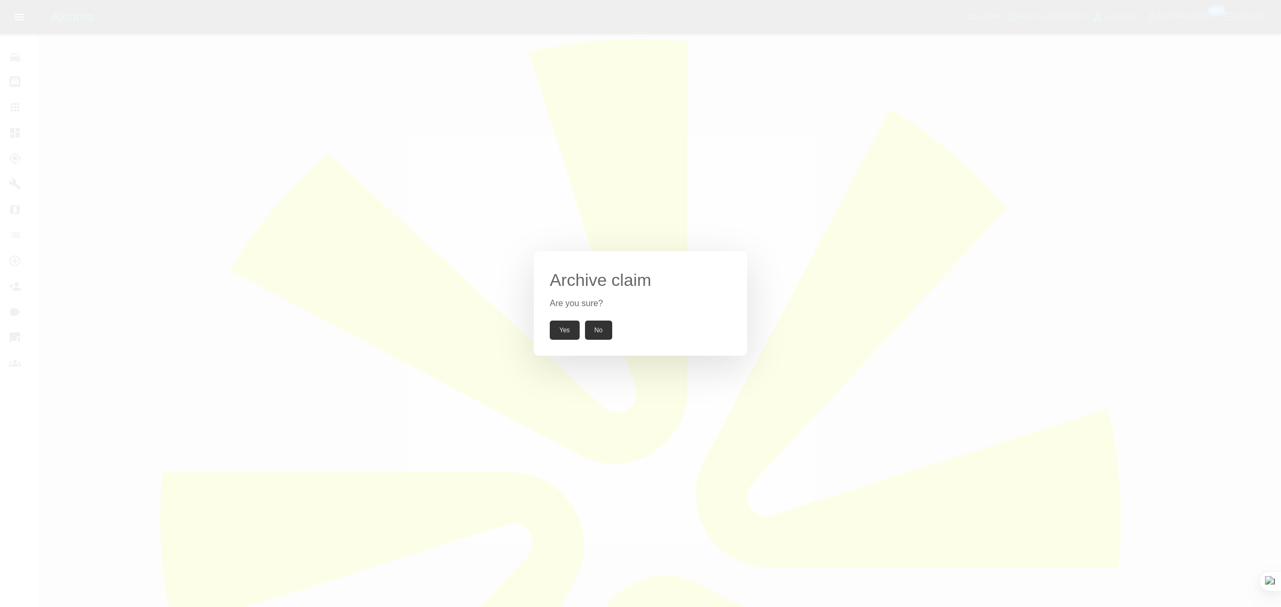
click at [564, 327] on button "Yes" at bounding box center [565, 330] width 30 height 19
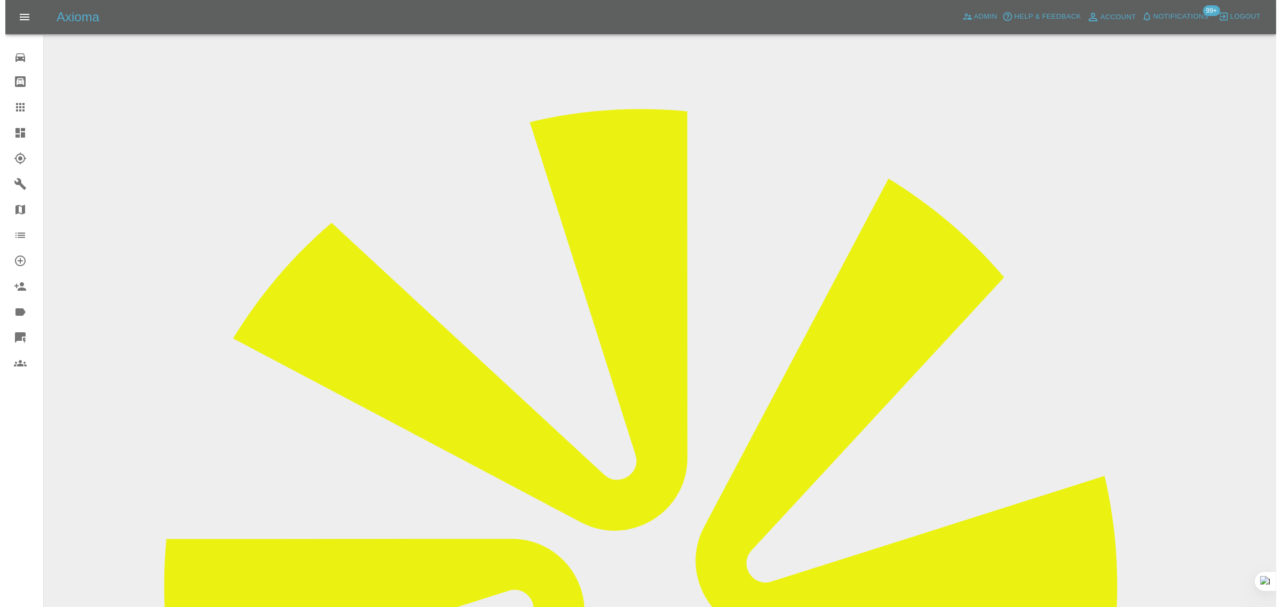
scroll to position [0, 0]
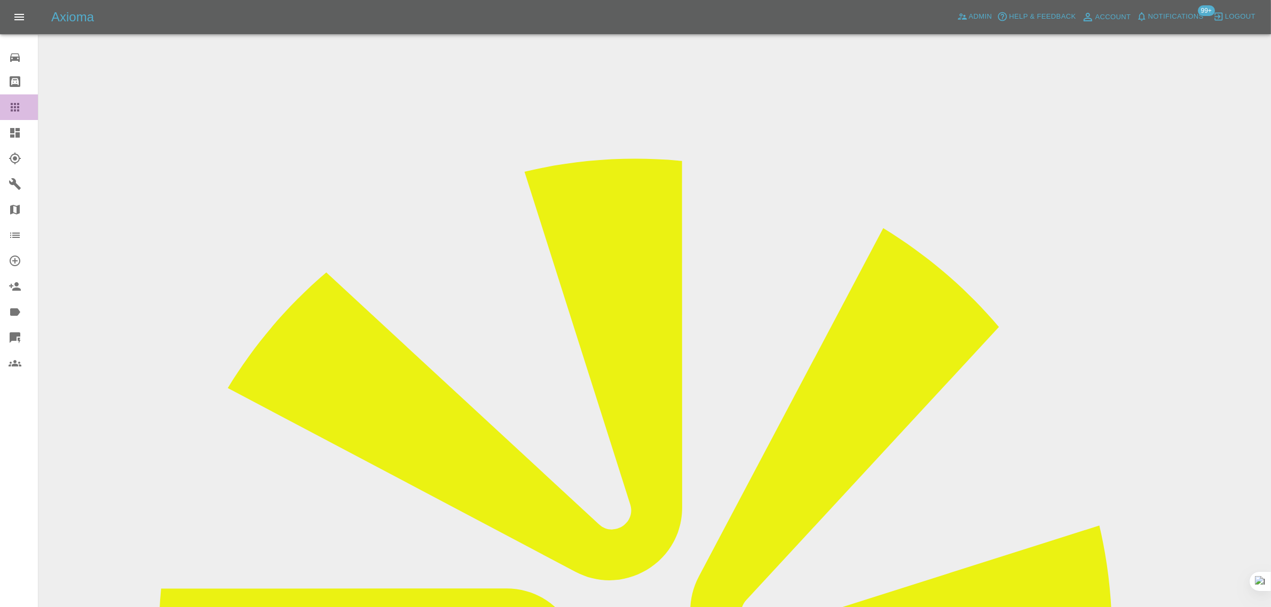
click at [11, 114] on link "Claims" at bounding box center [19, 107] width 38 height 26
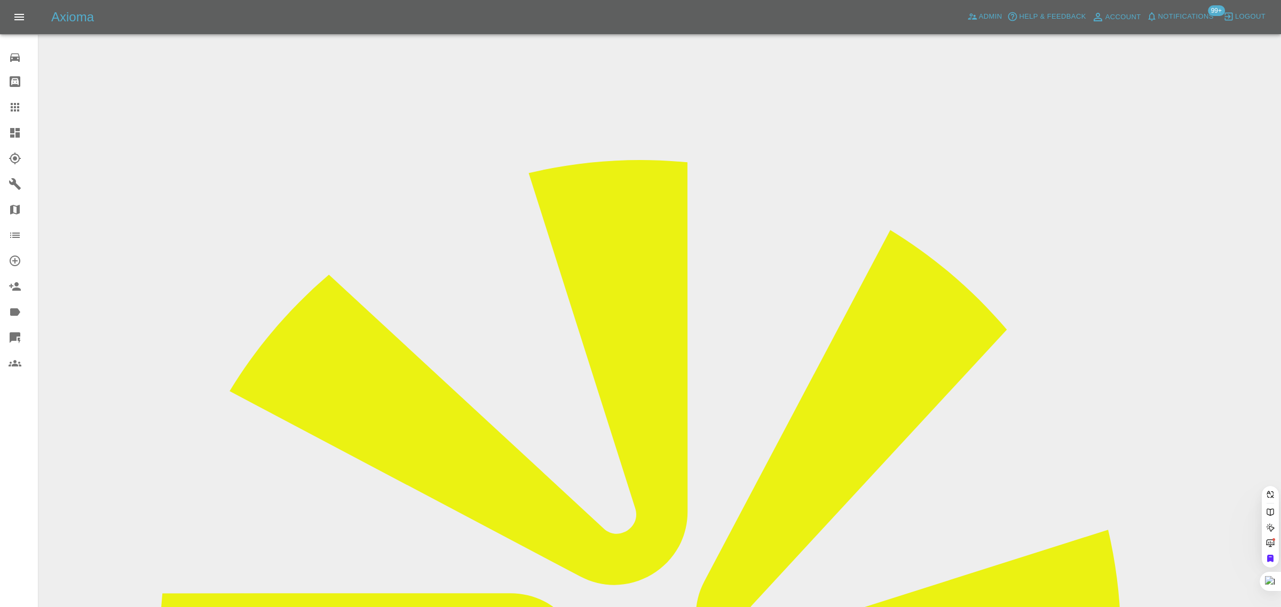
paste input "[EMAIL_ADDRESS][DOMAIN_NAME]"
type input "[EMAIL_ADDRESS][DOMAIN_NAME]"
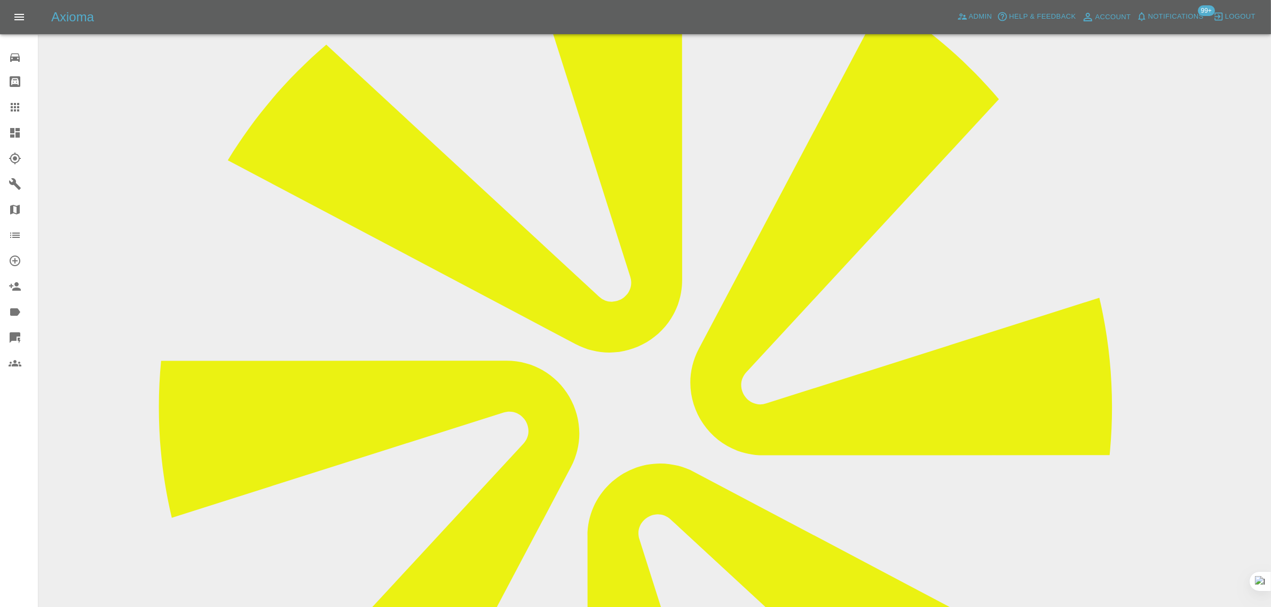
scroll to position [534, 0]
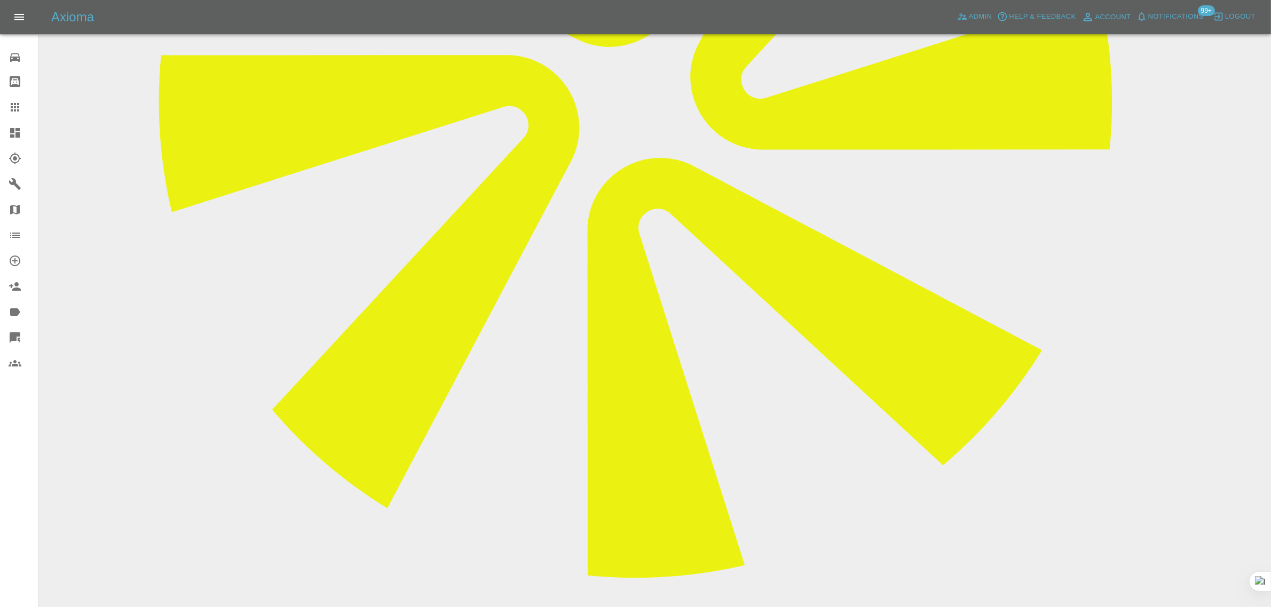
paste textarea "Waiting for my son to return from holiday to confirm we can use his private dri…"
type textarea "Waiting for my son to return from holiday to confirm we can use his private dri…"
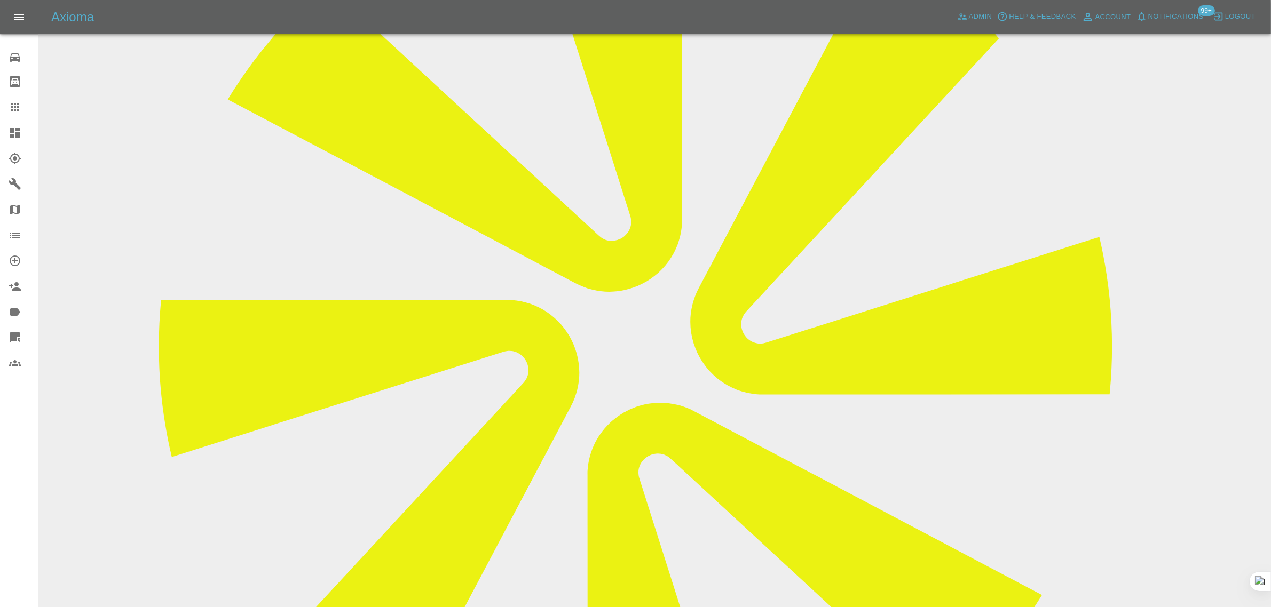
scroll to position [0, 0]
